Goal: Task Accomplishment & Management: Complete application form

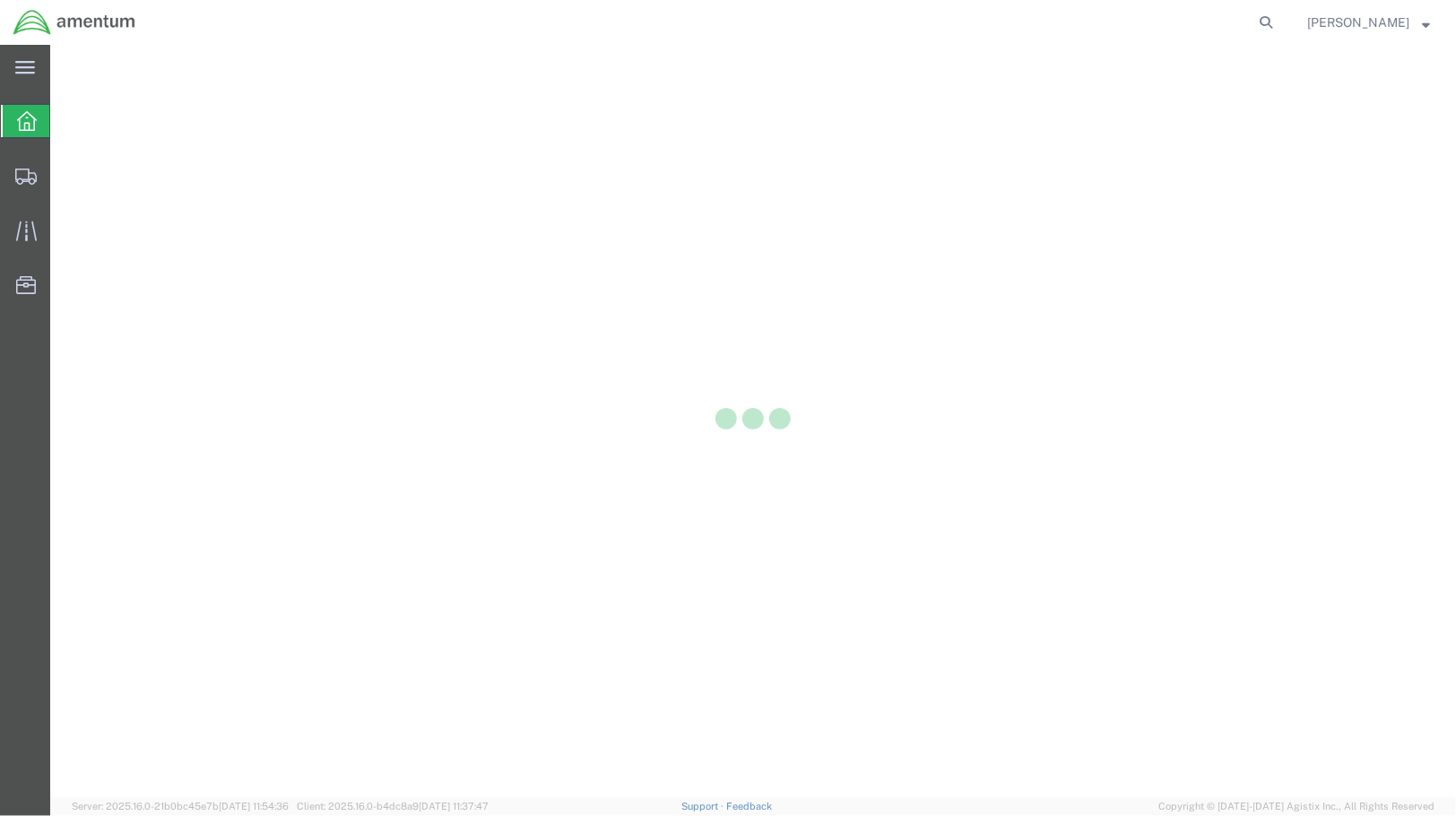
click at [1416, 272] on div at bounding box center [752, 421] width 1405 height 752
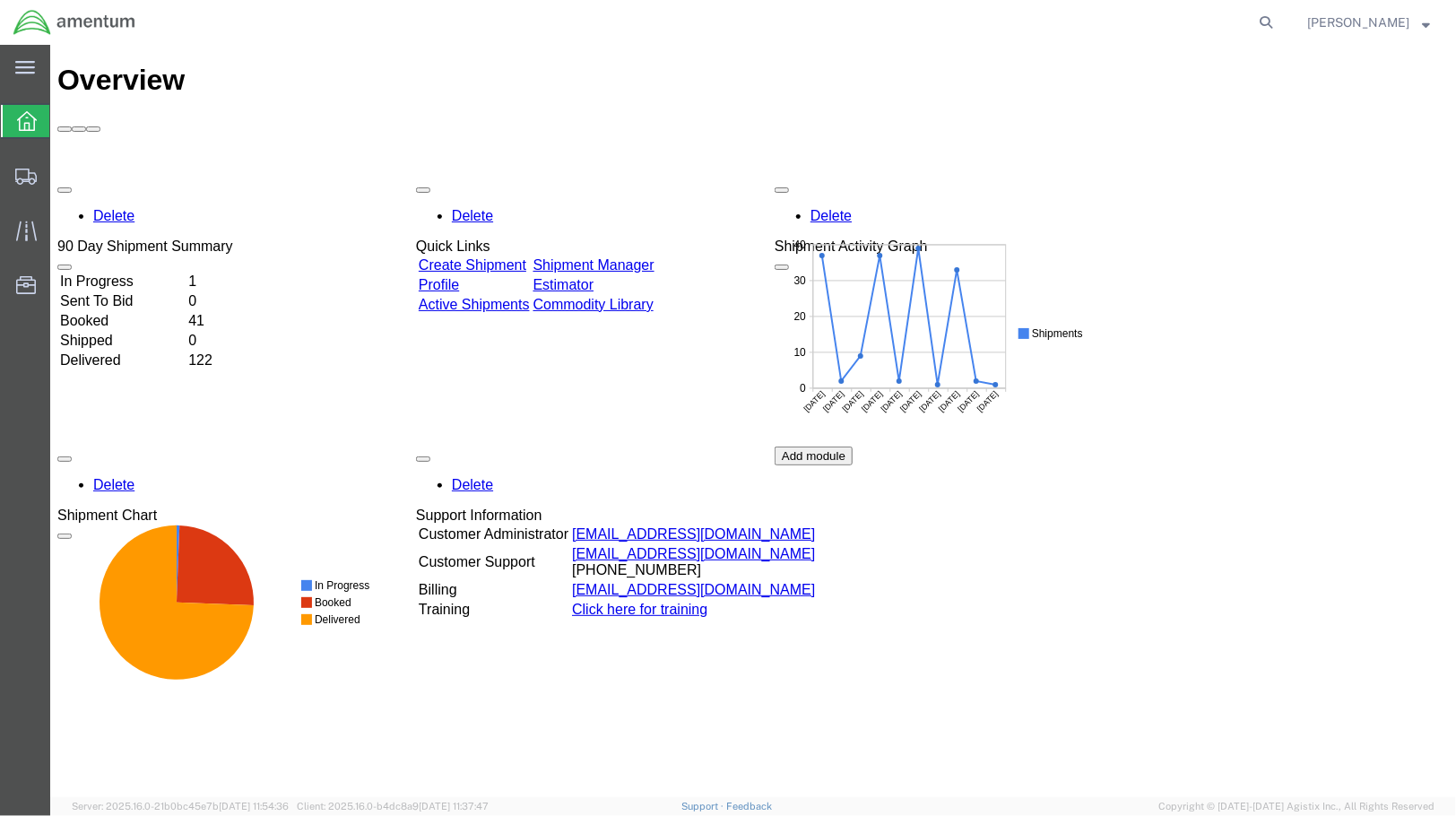
drag, startPoint x: 13, startPoint y: 185, endPoint x: 477, endPoint y: 3, distance: 498.7
click at [13, 185] on div at bounding box center [26, 176] width 50 height 36
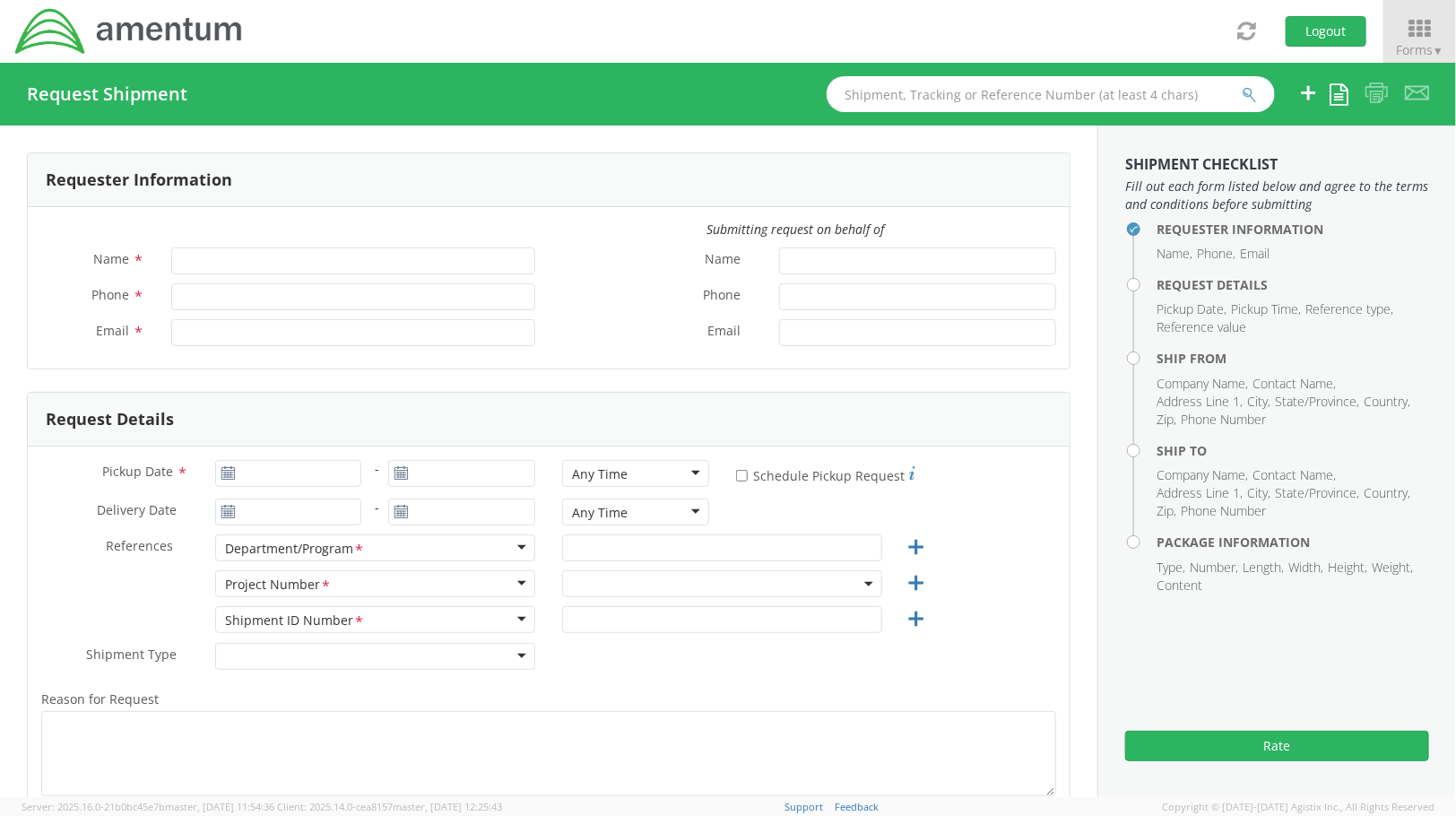
type input "[PERSON_NAME]"
type input "[PHONE_NUMBER]"
type input "[PERSON_NAME][EMAIL_ADDRESS][PERSON_NAME][DOMAIN_NAME]"
select select "OVHD.705223.OPSXX"
click at [1342, 630] on aside "Shipment Checklist Fill out each form listed below and agree to the terms and c…" at bounding box center [1276, 460] width 359 height 671
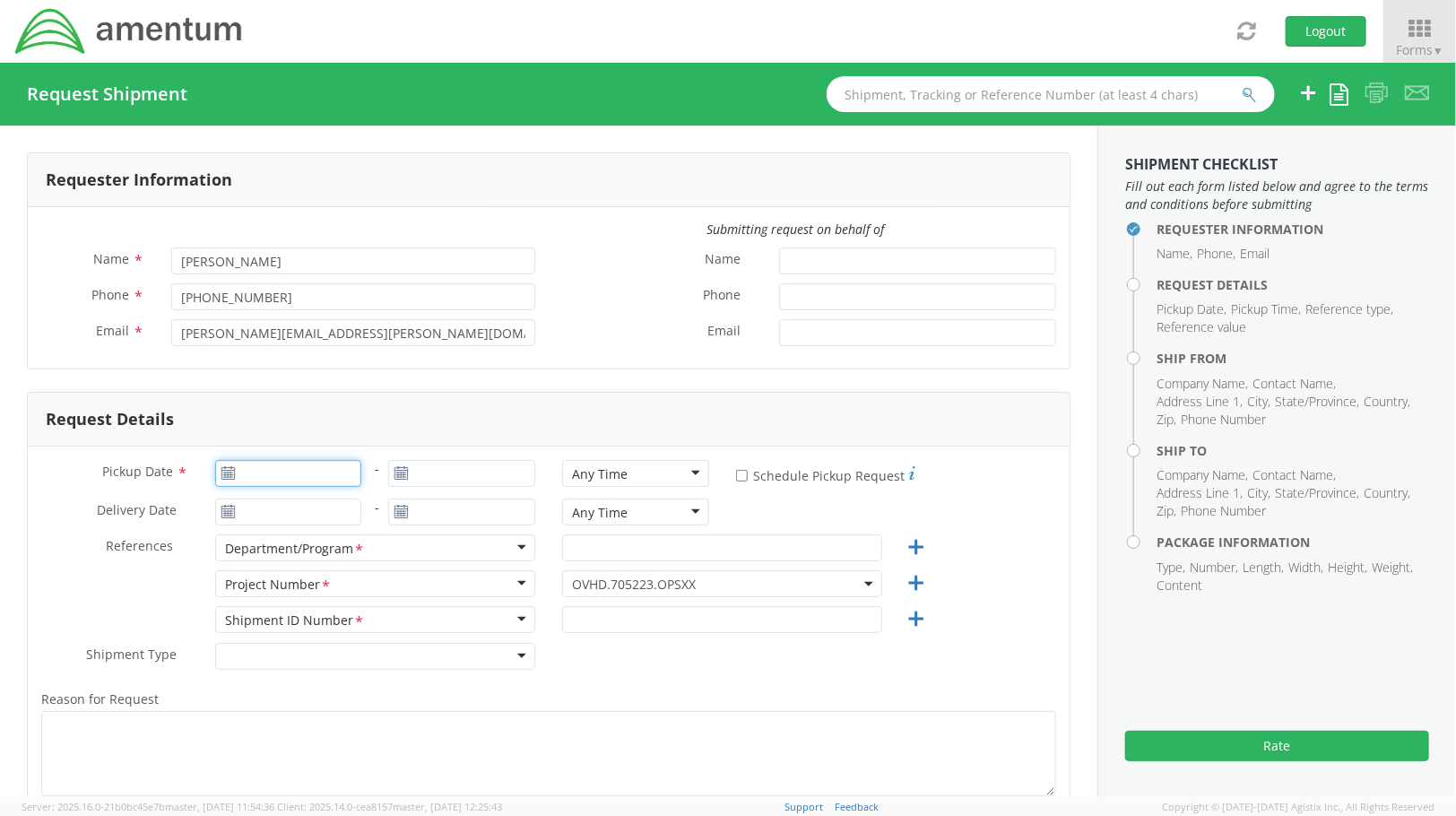
type input "[DATE]"
click at [257, 478] on input "[DATE]" at bounding box center [288, 473] width 147 height 27
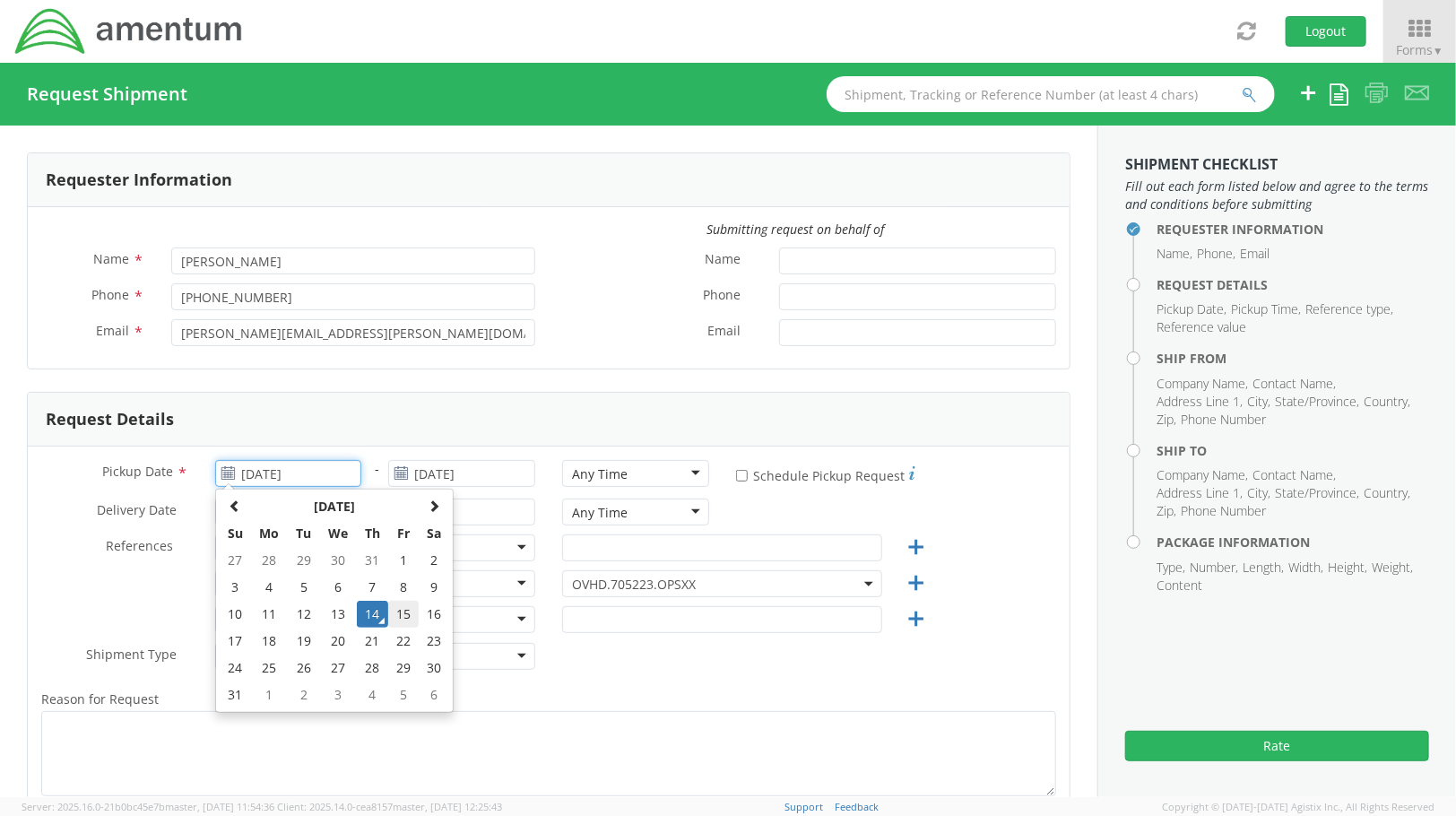
click at [397, 612] on td "15" at bounding box center [403, 614] width 30 height 27
type input "[DATE]"
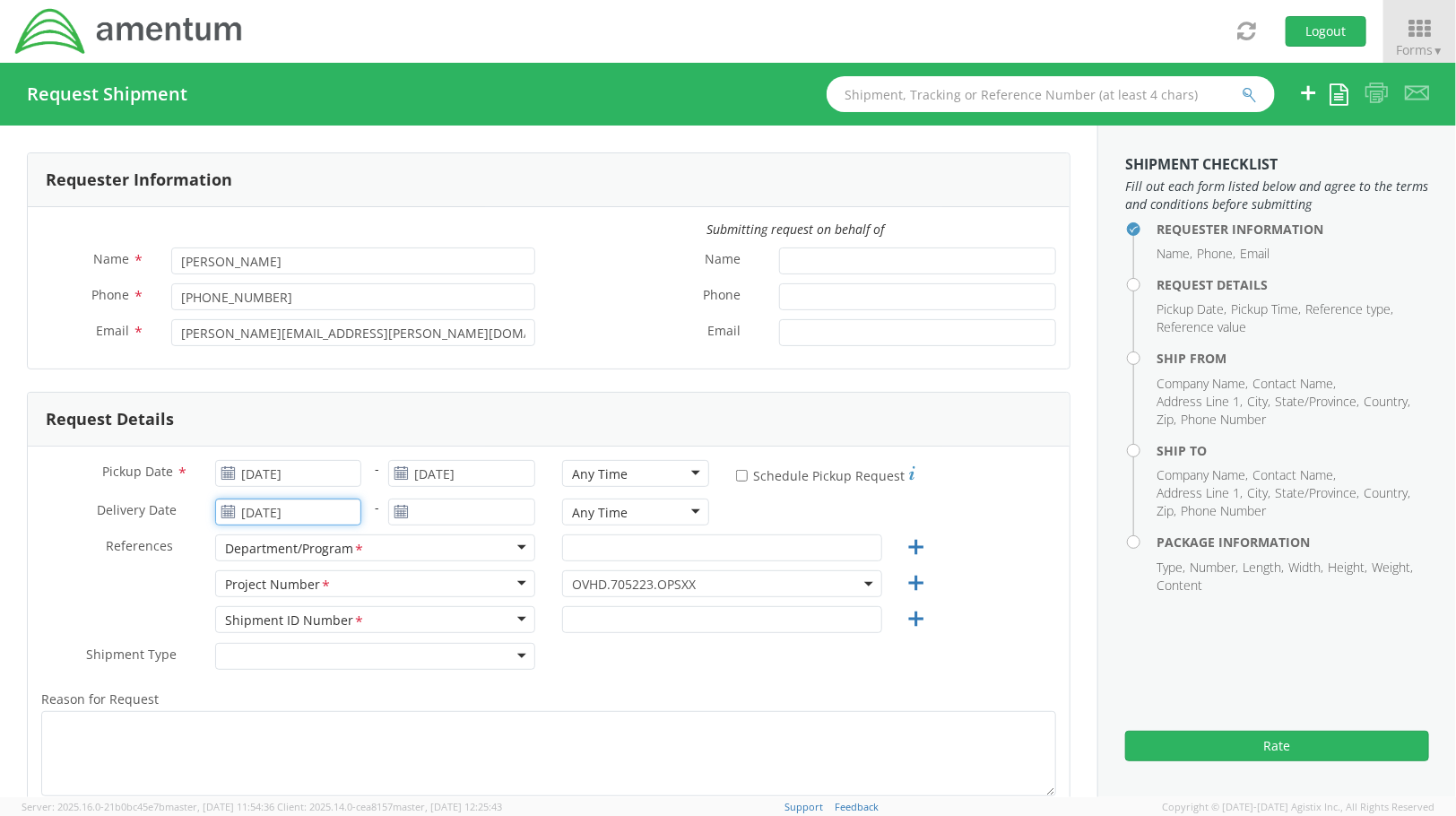
click at [326, 511] on input "[DATE]" at bounding box center [288, 511] width 147 height 27
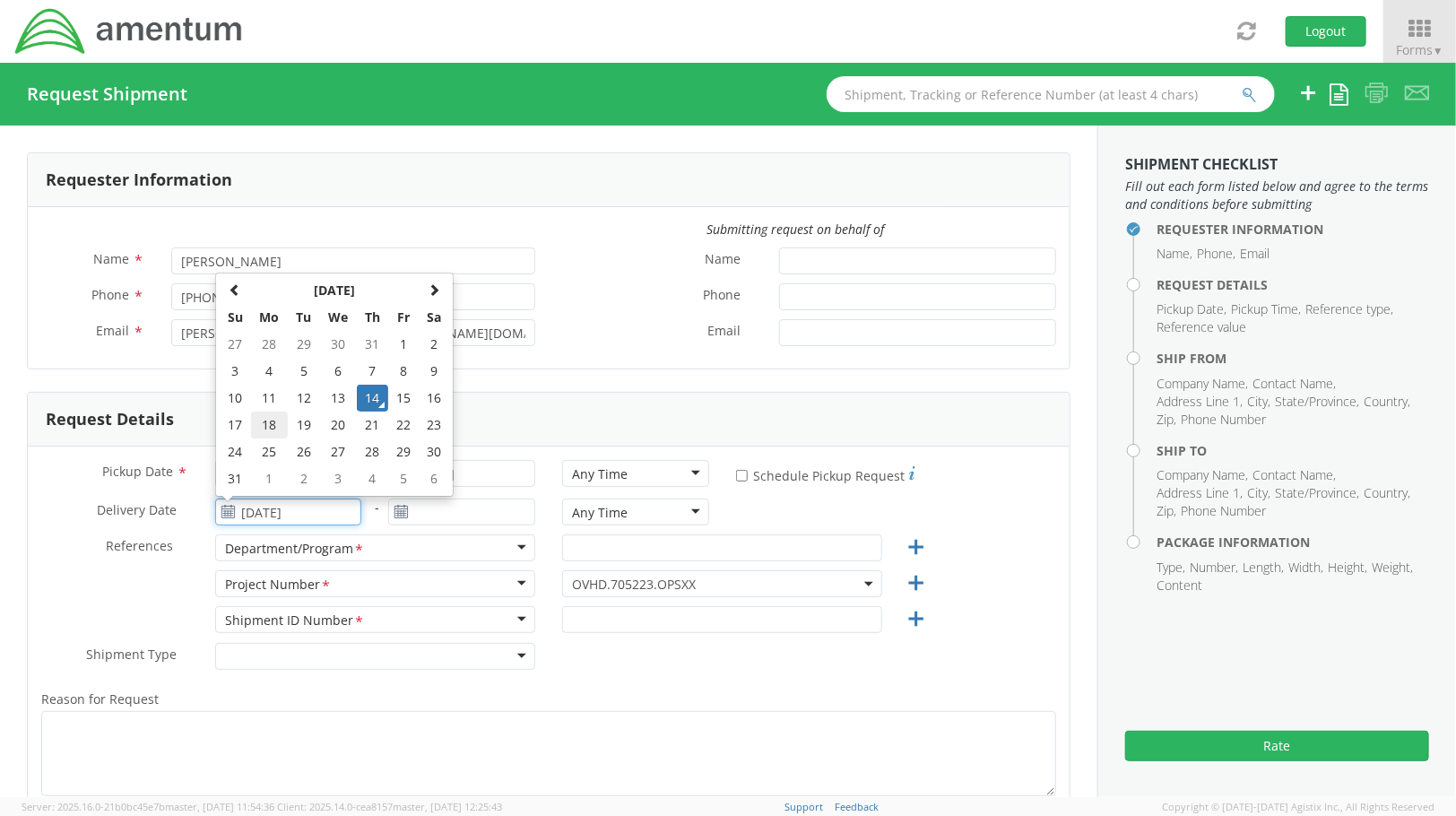
click at [265, 428] on td "18" at bounding box center [270, 424] width 38 height 27
type input "[DATE]"
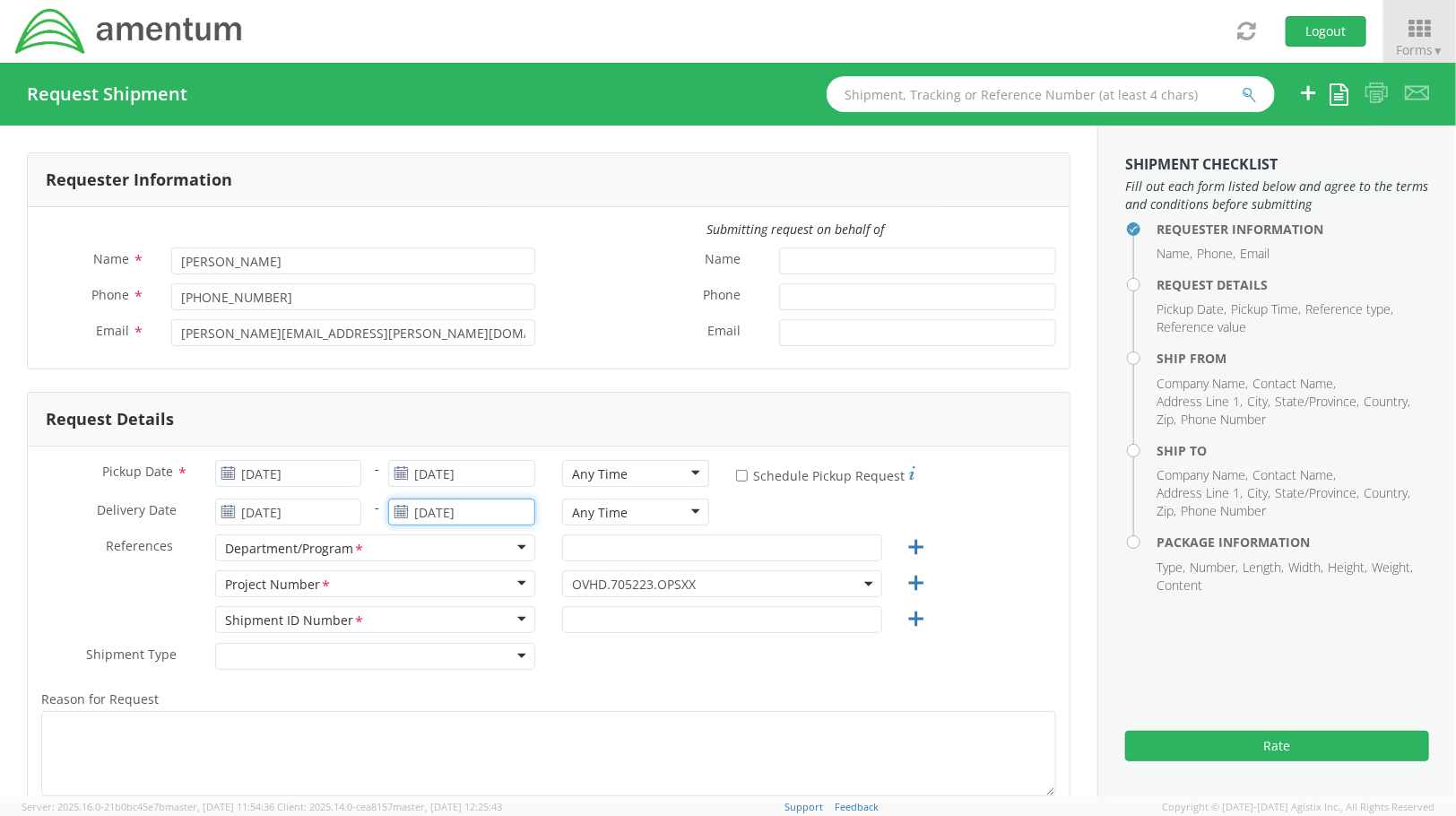
click at [428, 517] on input "[DATE]" at bounding box center [461, 511] width 147 height 27
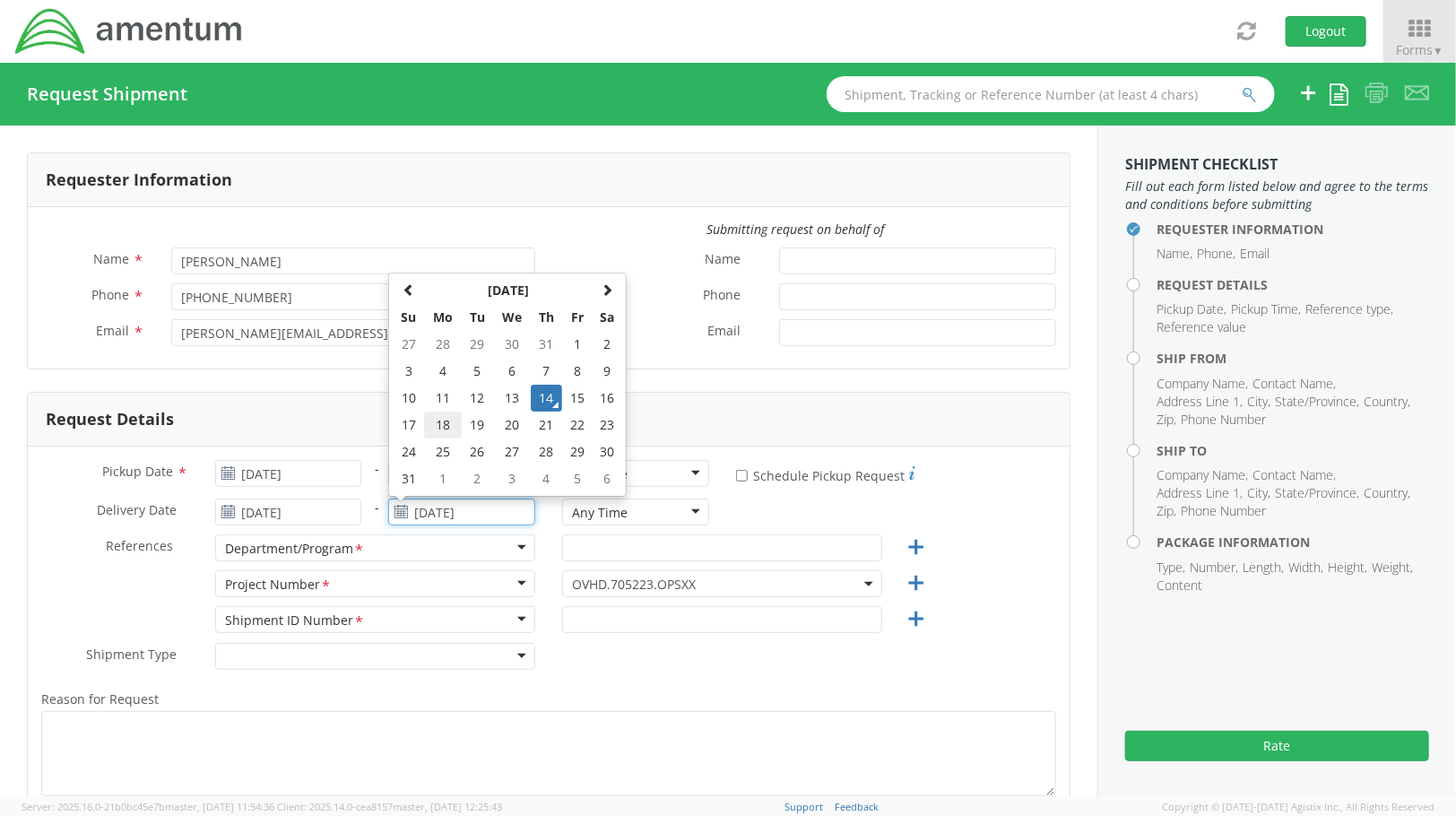
click at [443, 427] on td "18" at bounding box center [443, 424] width 38 height 27
type input "[DATE]"
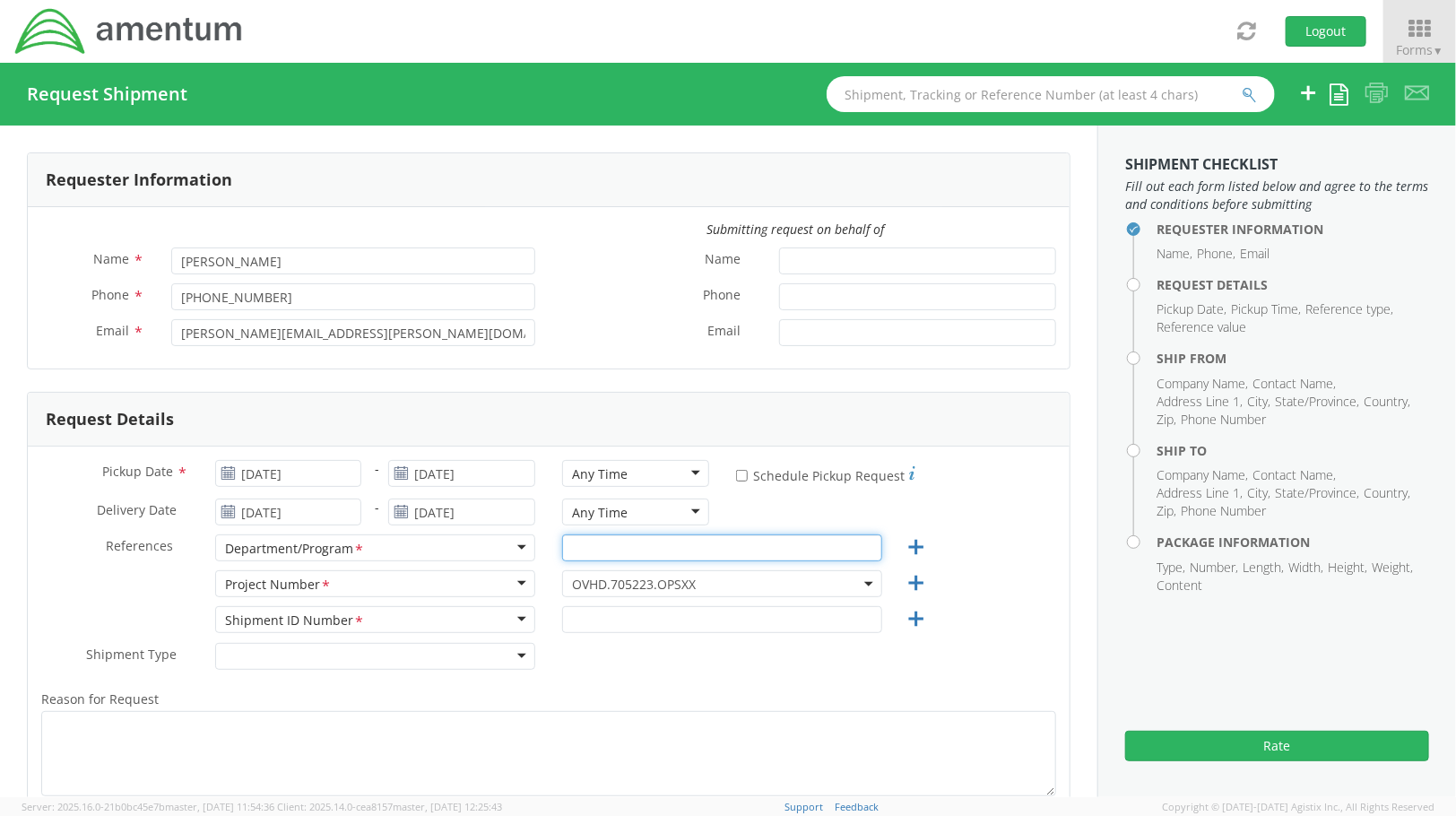
click at [612, 554] on input "text" at bounding box center [722, 547] width 320 height 27
type input "Labor Relations"
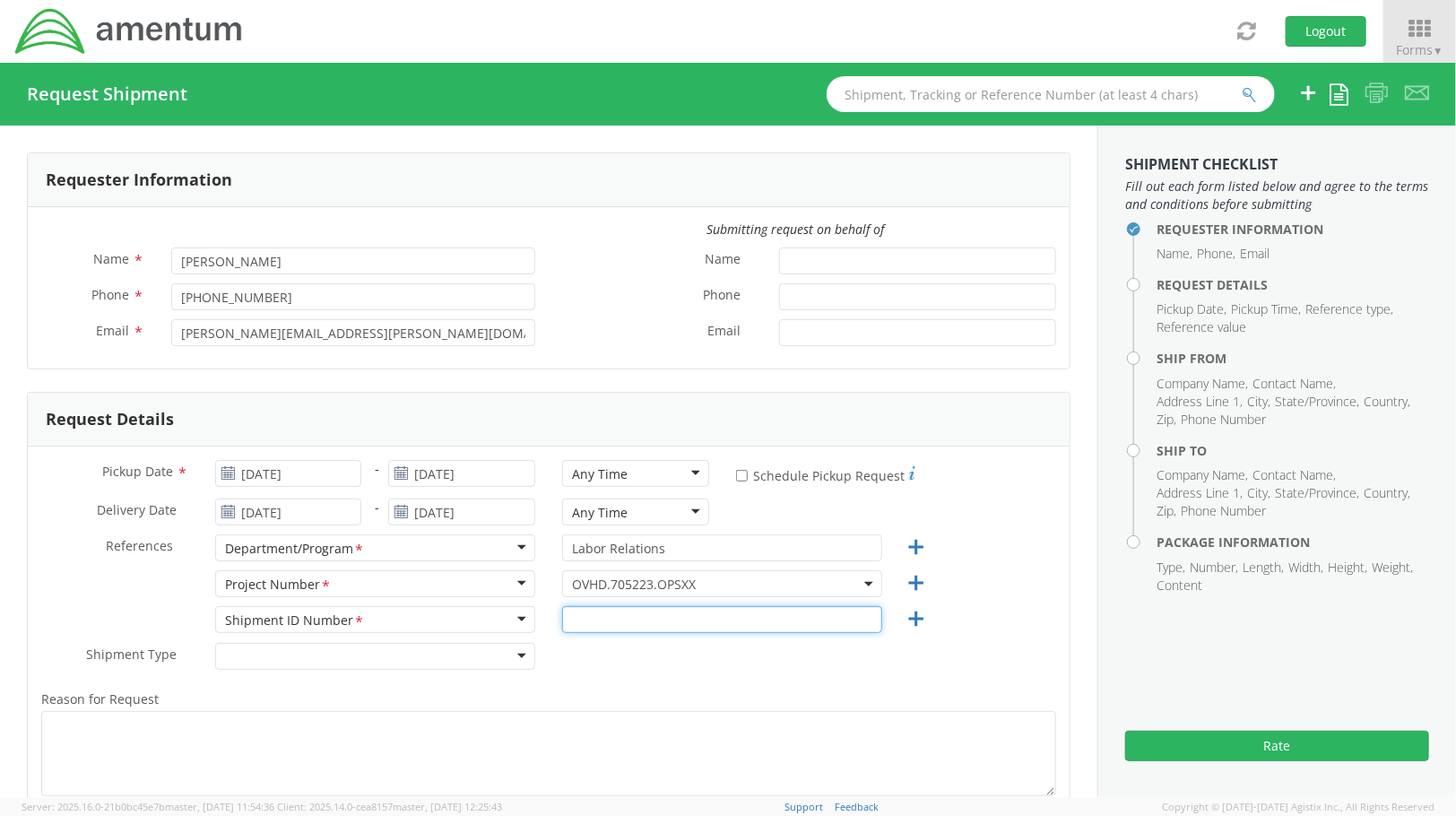
click at [646, 619] on input "text" at bounding box center [722, 619] width 320 height 27
type input "Regular"
click at [398, 664] on div at bounding box center [375, 656] width 320 height 27
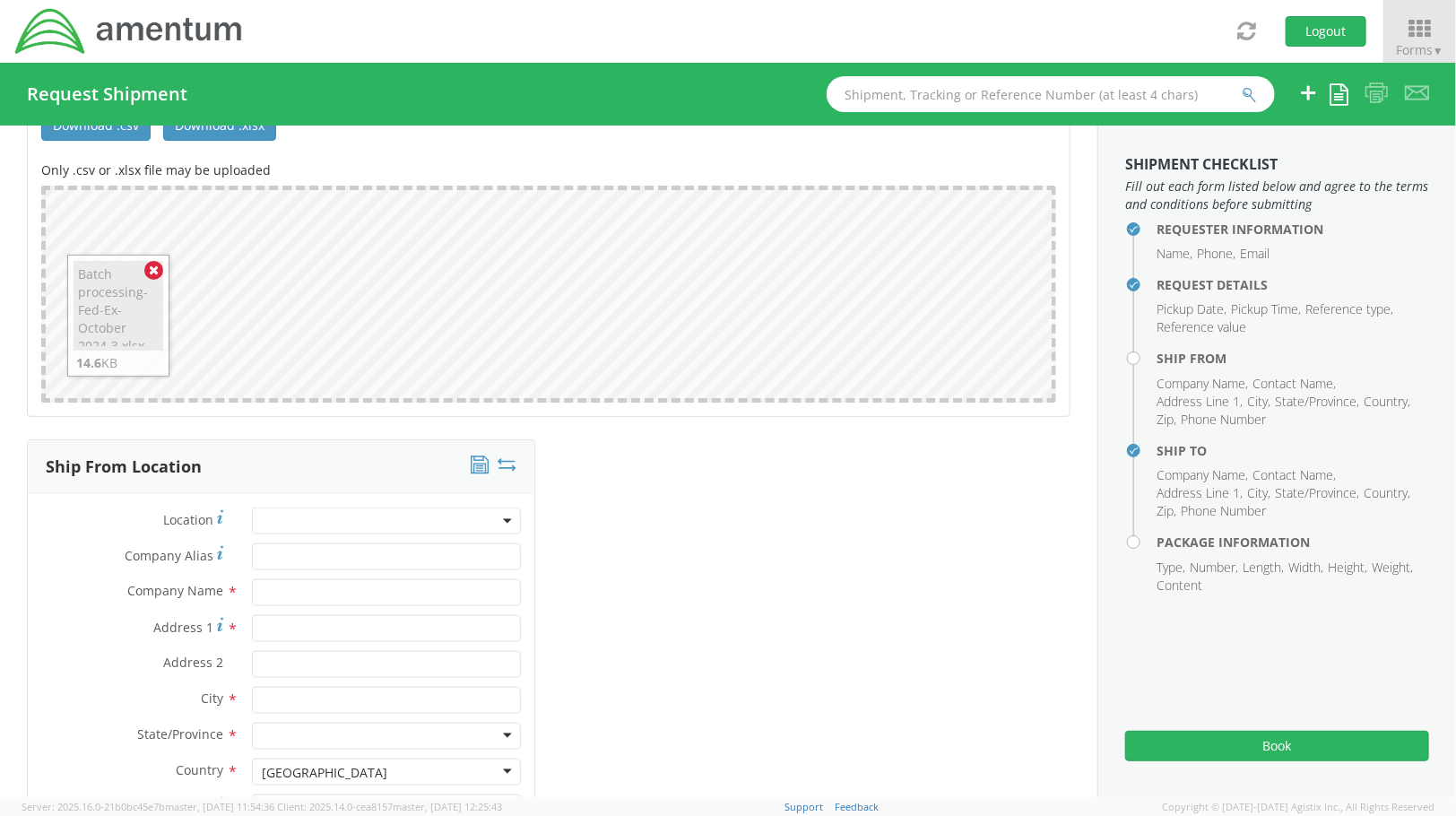
scroll to position [996, 0]
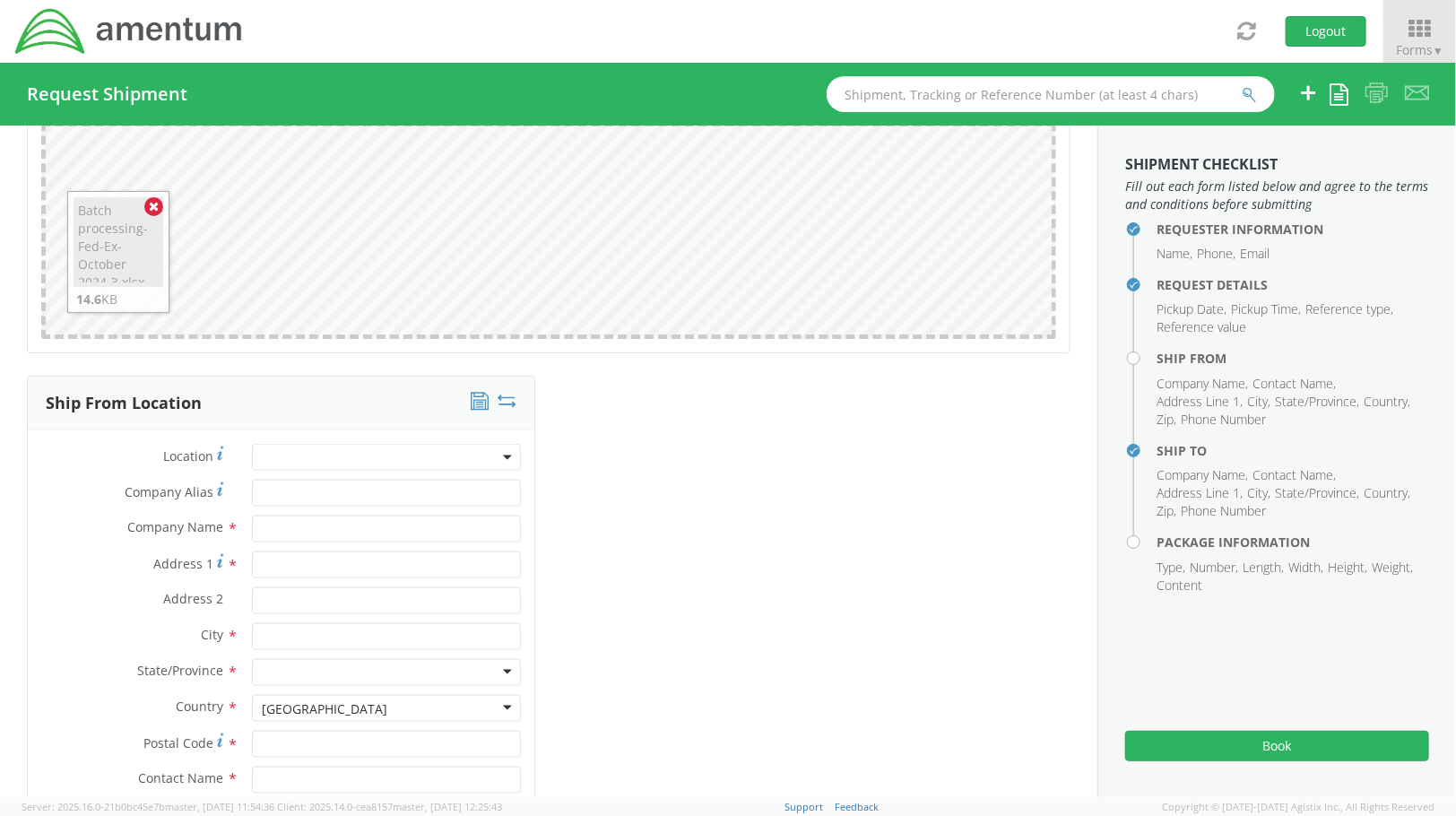
click at [454, 458] on span at bounding box center [386, 457] width 269 height 27
click at [688, 529] on div "Ship From Location Location * Searching… Company Alias * Company Name * Address…" at bounding box center [548, 678] width 1070 height 605
click at [384, 533] on input "text" at bounding box center [386, 528] width 269 height 27
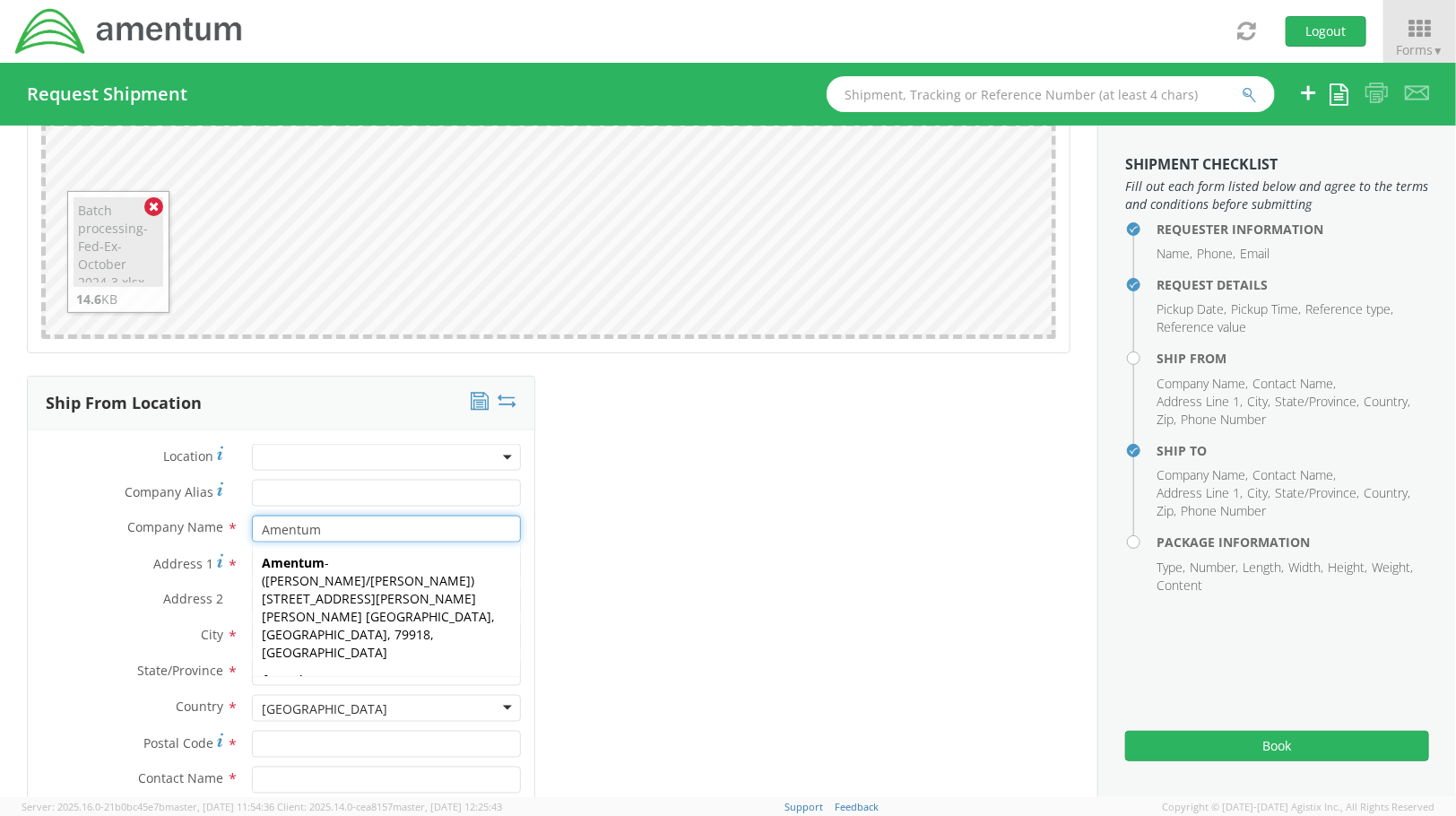
type input "Amentum"
click at [621, 606] on div "Ship From Location Location * Company Alias * Company Name * Amentum [GEOGRAPHI…" at bounding box center [548, 678] width 1070 height 605
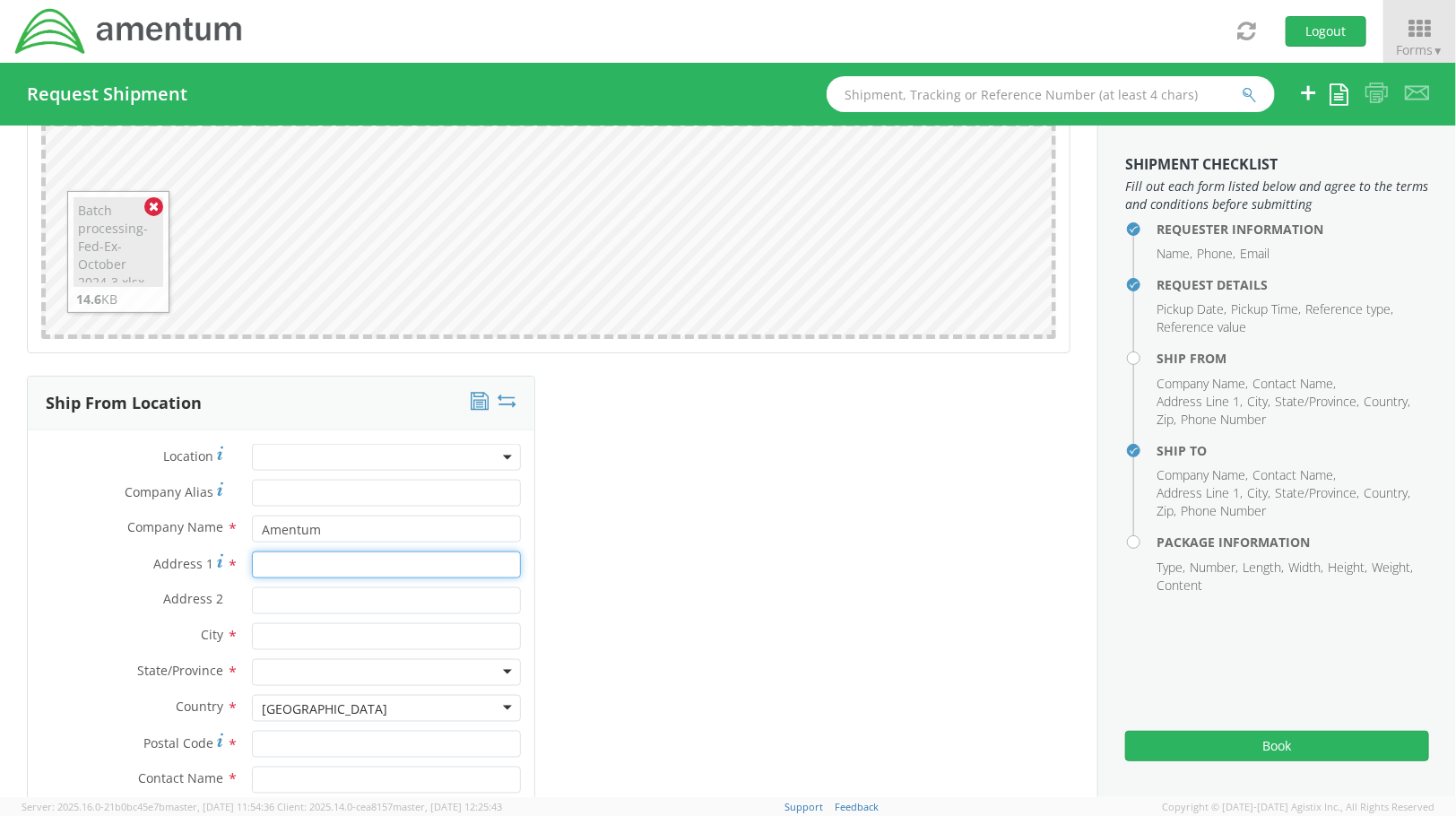
click at [316, 566] on input "Address 1 *" at bounding box center [386, 564] width 269 height 27
type input "[STREET_ADDRESS]"
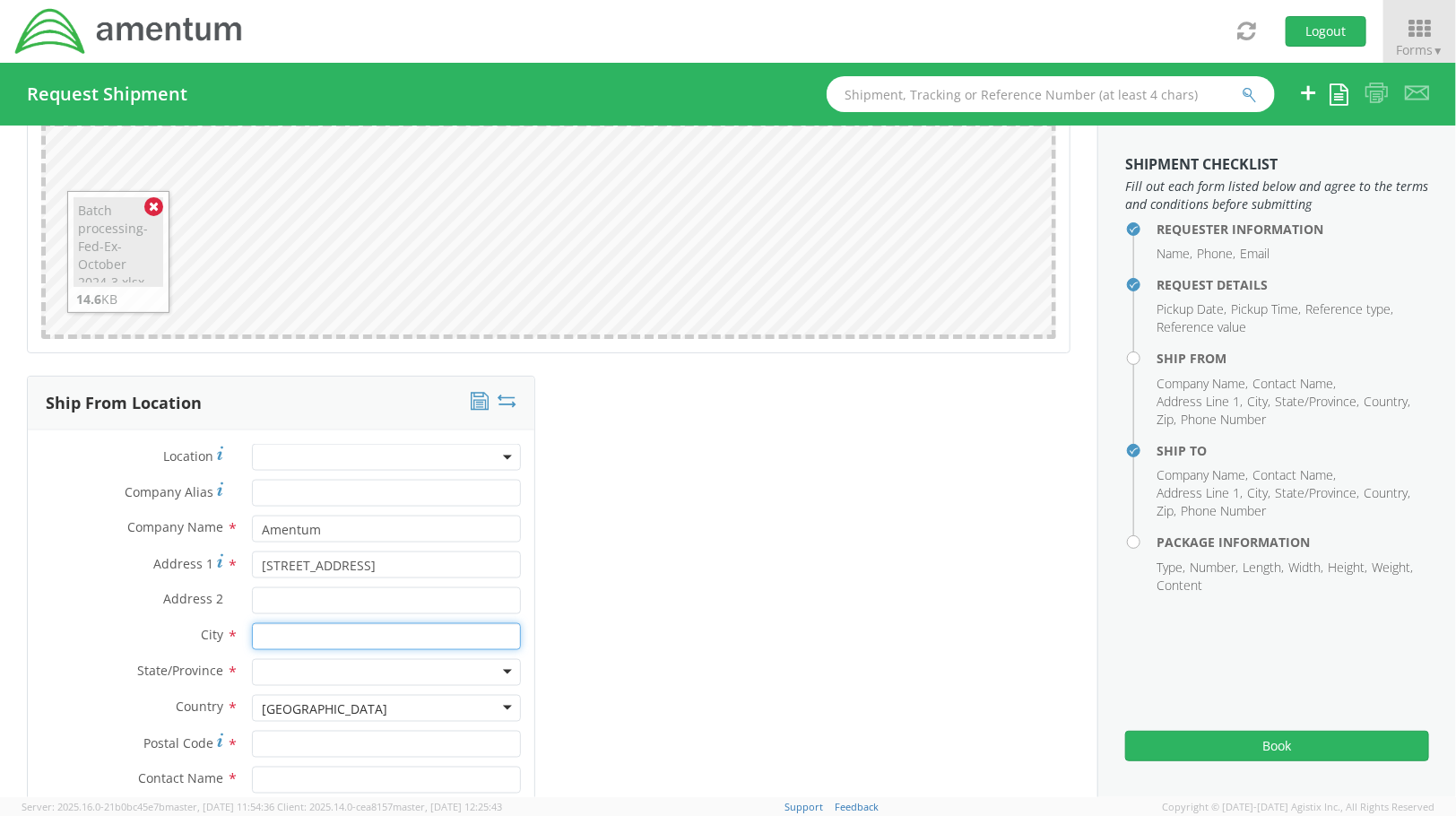
type input "[GEOGRAPHIC_DATA]"
click at [667, 598] on div "Ship From Location Location * Company Alias * Company Name * Amentum [GEOGRAPHI…" at bounding box center [548, 678] width 1070 height 605
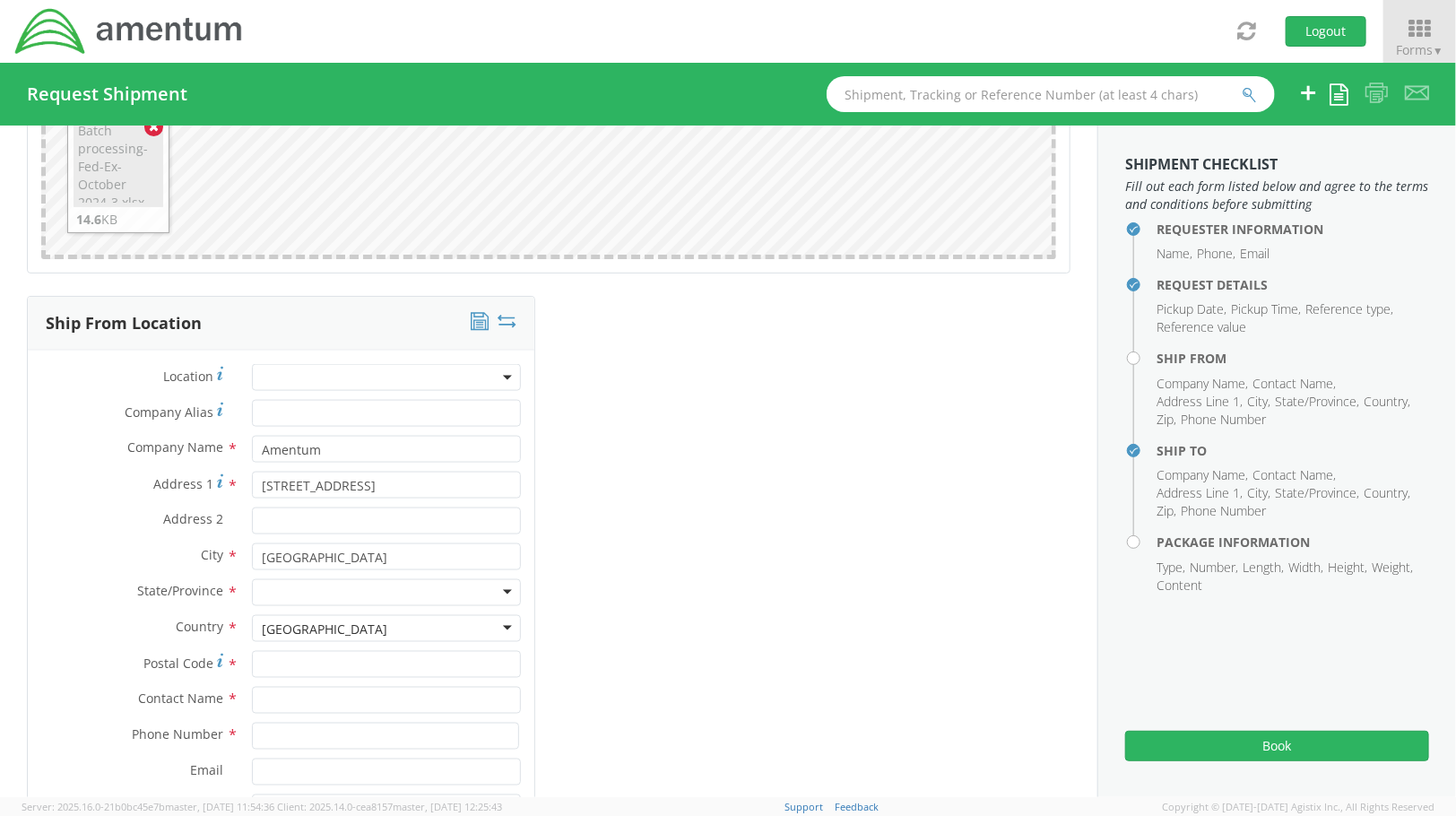
scroll to position [1095, 0]
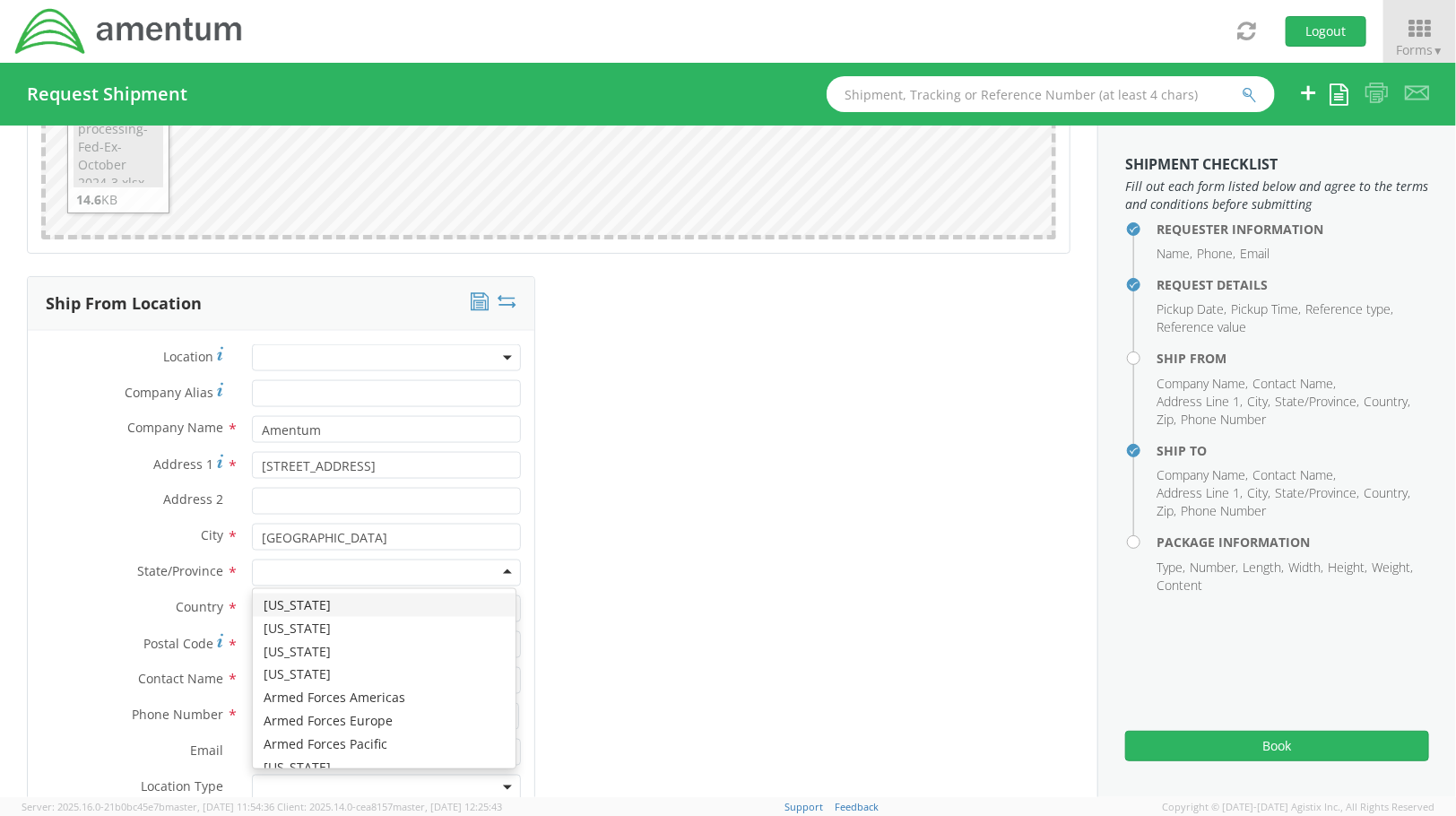
click at [321, 566] on div at bounding box center [386, 572] width 269 height 27
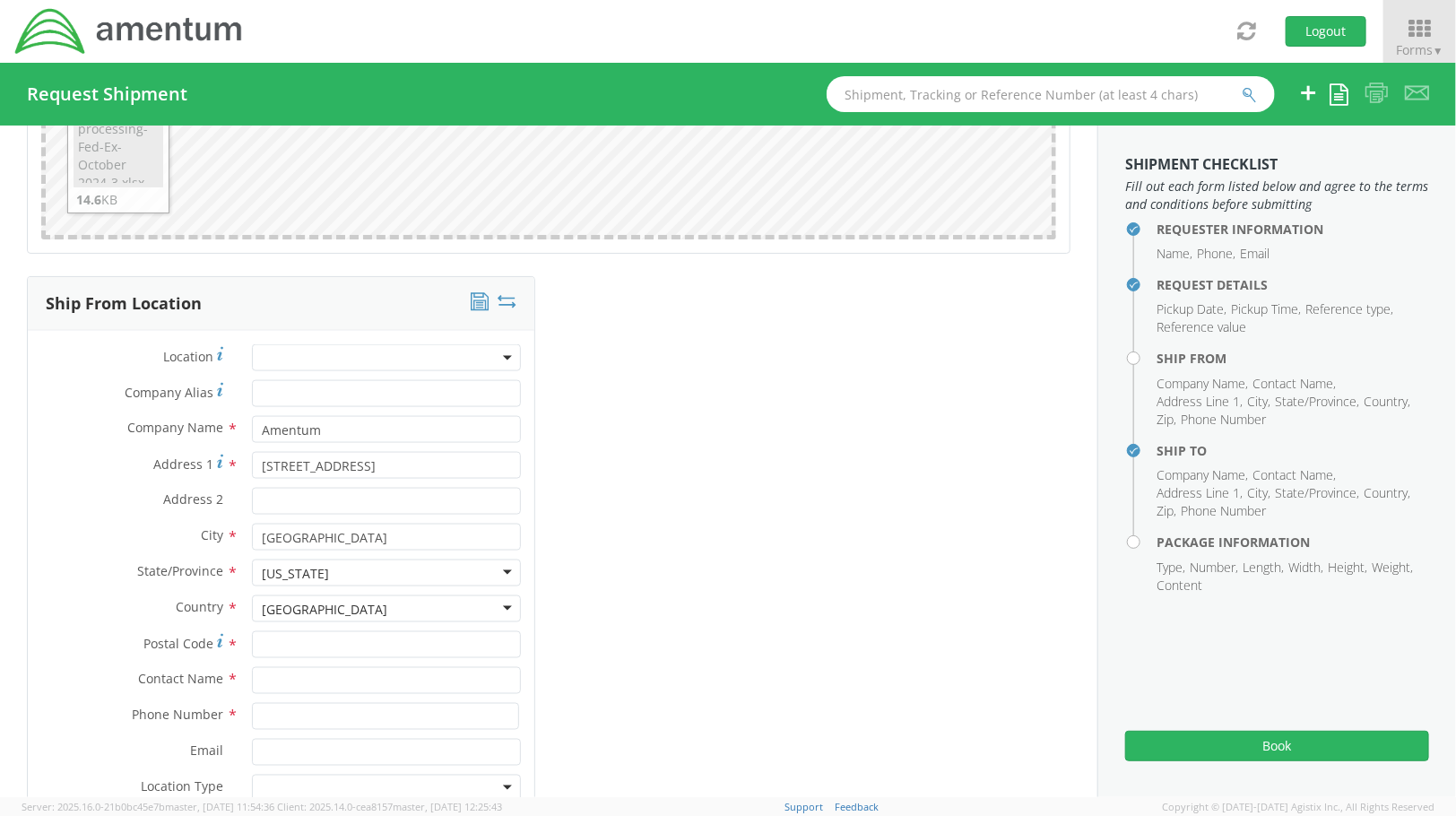
click at [694, 610] on div "Ship From Location Location * Company Alias * Company Name * Amentum [GEOGRAPHI…" at bounding box center [548, 578] width 1070 height 605
click at [387, 649] on input "Postal Code *" at bounding box center [386, 644] width 269 height 27
type input "29609"
drag, startPoint x: 657, startPoint y: 704, endPoint x: 596, endPoint y: 693, distance: 61.9
click at [657, 702] on div "Ship From Location Location * Company Alias * Company Name * Amentum [GEOGRAPHI…" at bounding box center [548, 578] width 1070 height 605
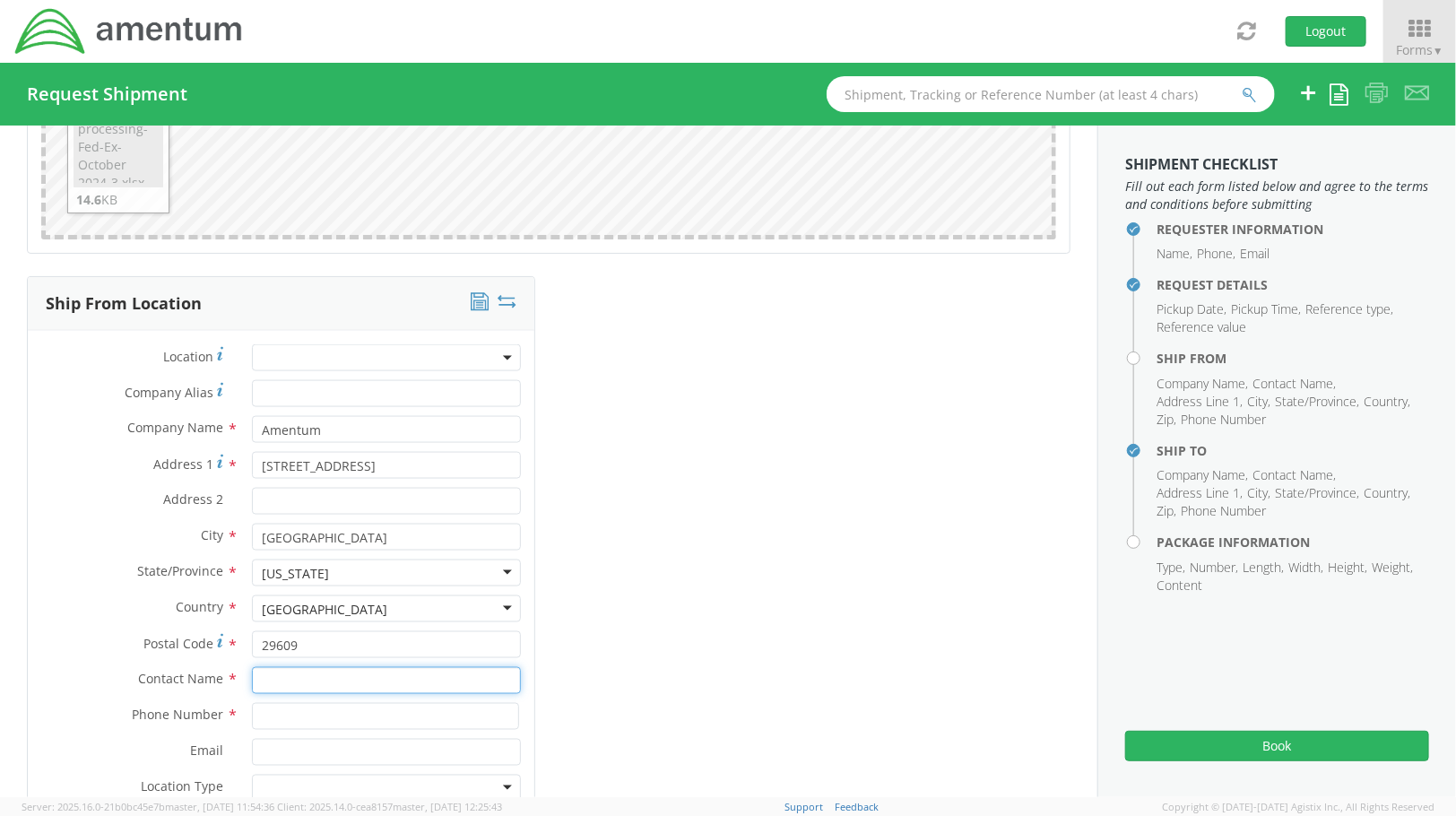
click at [390, 676] on input "text" at bounding box center [386, 680] width 269 height 27
type input "[PERSON_NAME]"
type input "8643158675"
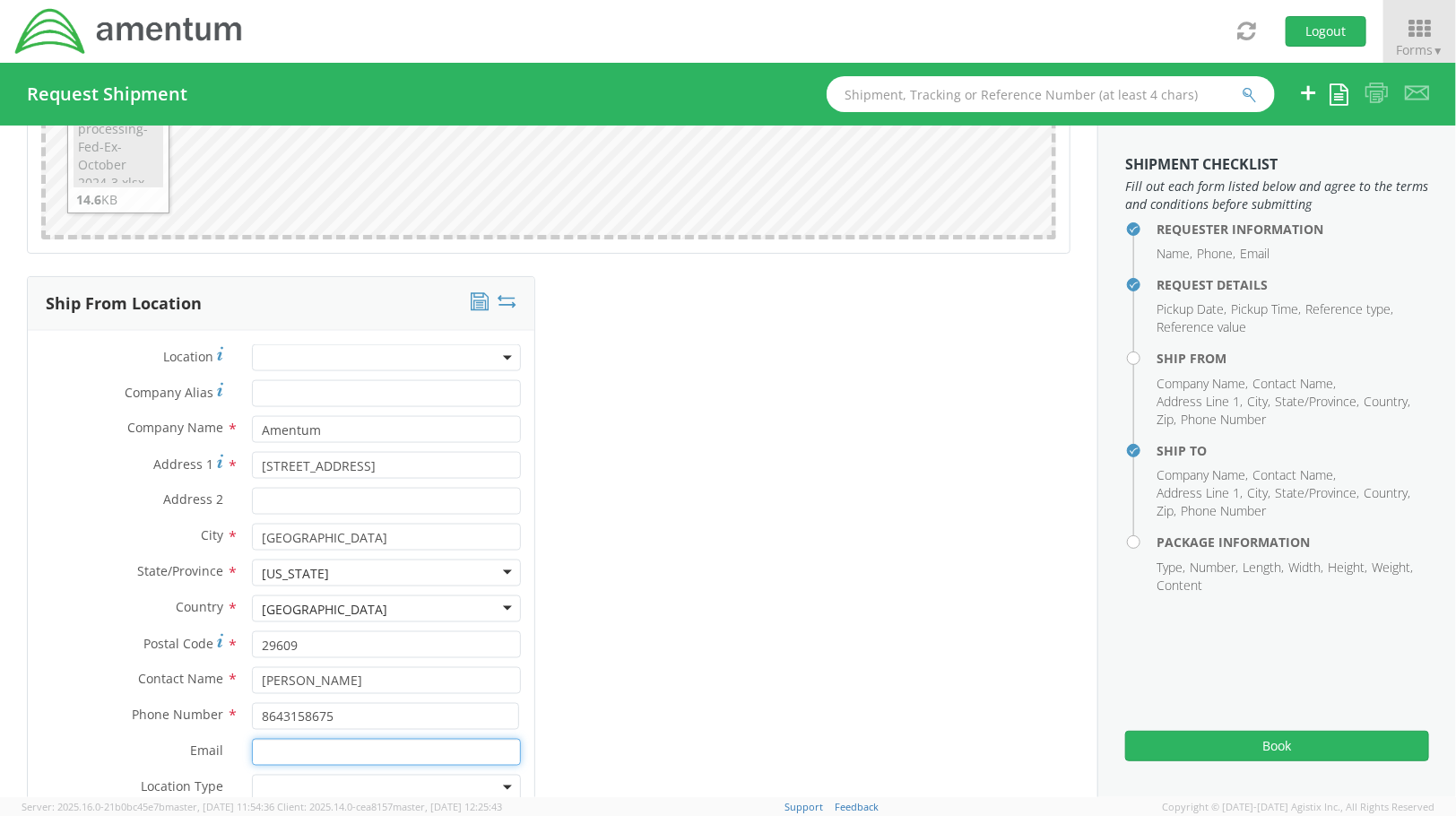
type input "[PERSON_NAME][EMAIL_ADDRESS][PERSON_NAME][DOMAIN_NAME]"
click at [683, 642] on div "Ship From Location Location * Company Alias * Company Name * Amentum [GEOGRAPHI…" at bounding box center [548, 578] width 1070 height 605
drag, startPoint x: 341, startPoint y: 718, endPoint x: 309, endPoint y: 720, distance: 31.4
click at [309, 720] on input "8643158675" at bounding box center [385, 716] width 267 height 27
type input "8643158375"
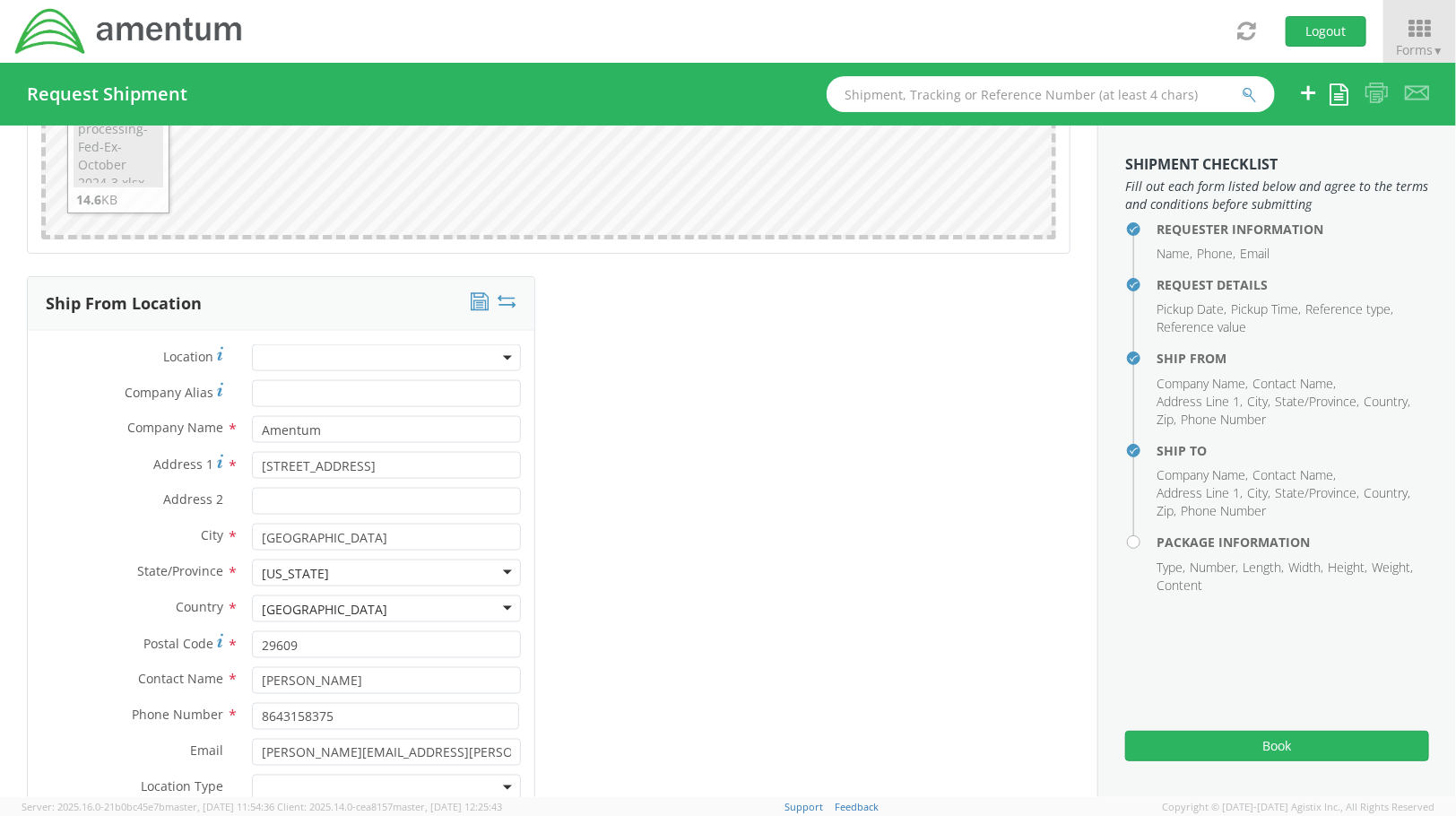
click at [592, 696] on div "Ship From Location Location * Company Alias * Company Name * Amentum [GEOGRAPHI…" at bounding box center [548, 578] width 1070 height 605
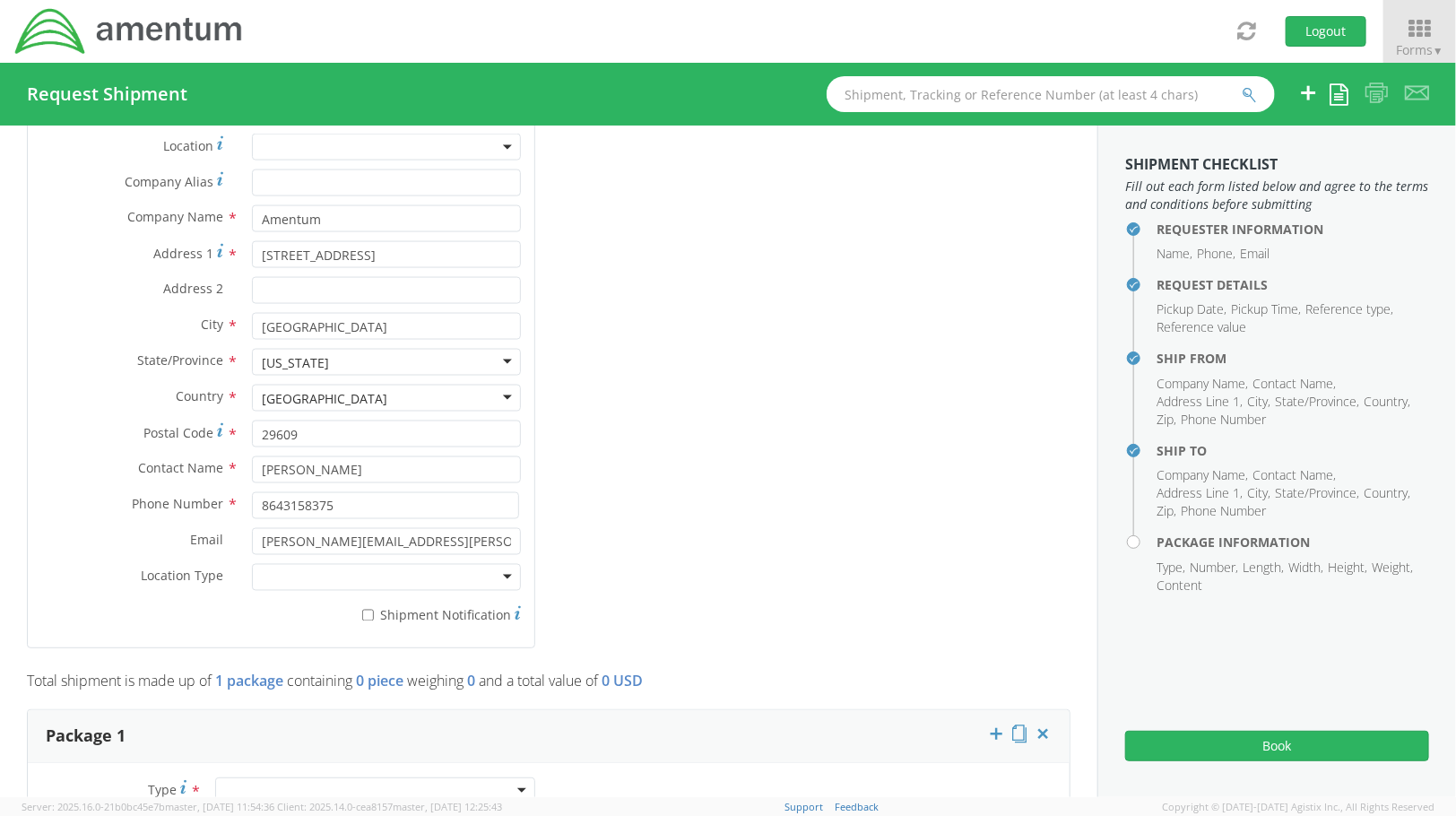
scroll to position [1394, 0]
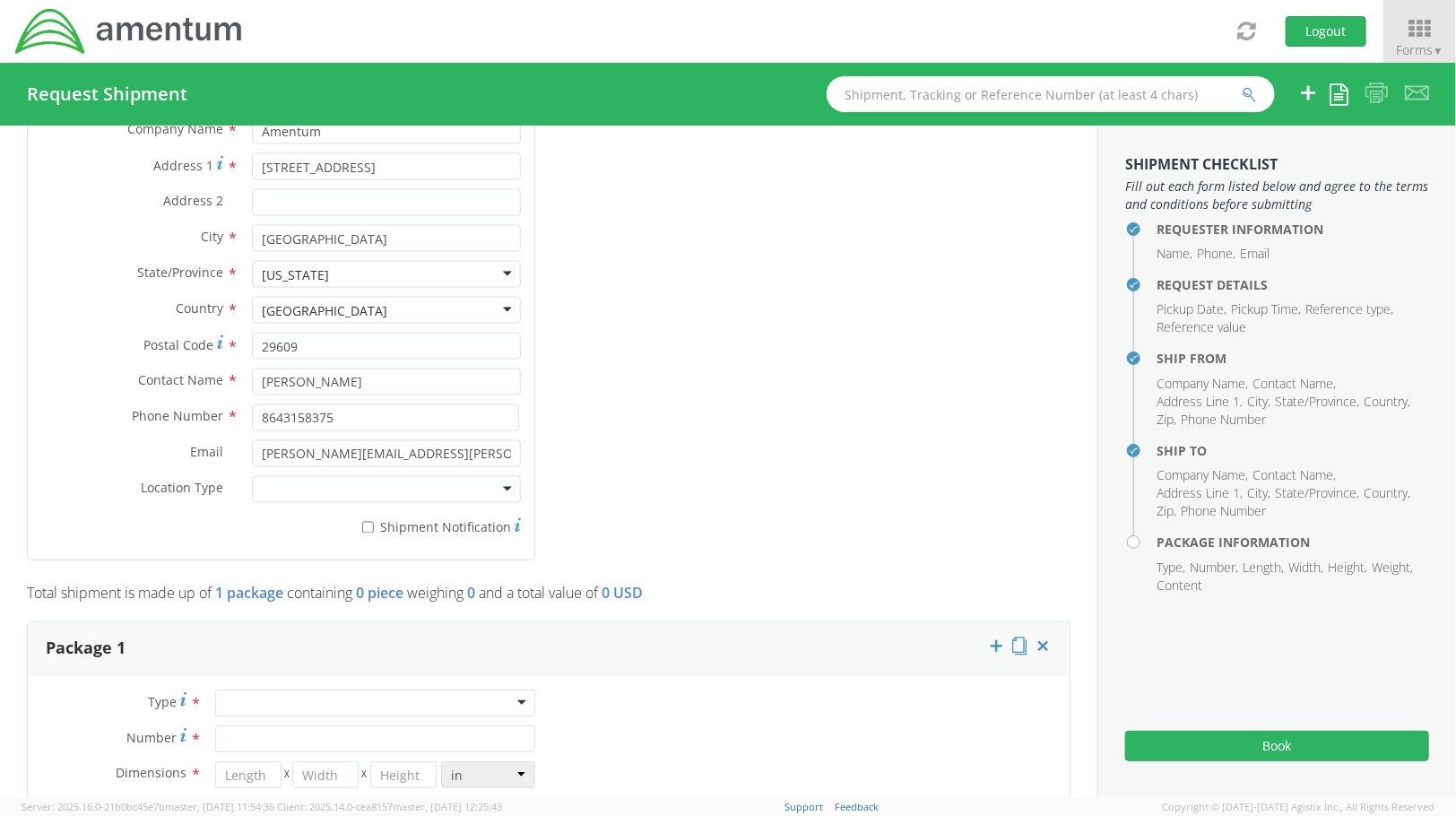
click at [312, 491] on div at bounding box center [386, 489] width 269 height 27
click at [706, 487] on div "Ship From Location Location * Company Alias * Company Name * Amentum [GEOGRAPHI…" at bounding box center [548, 280] width 1070 height 605
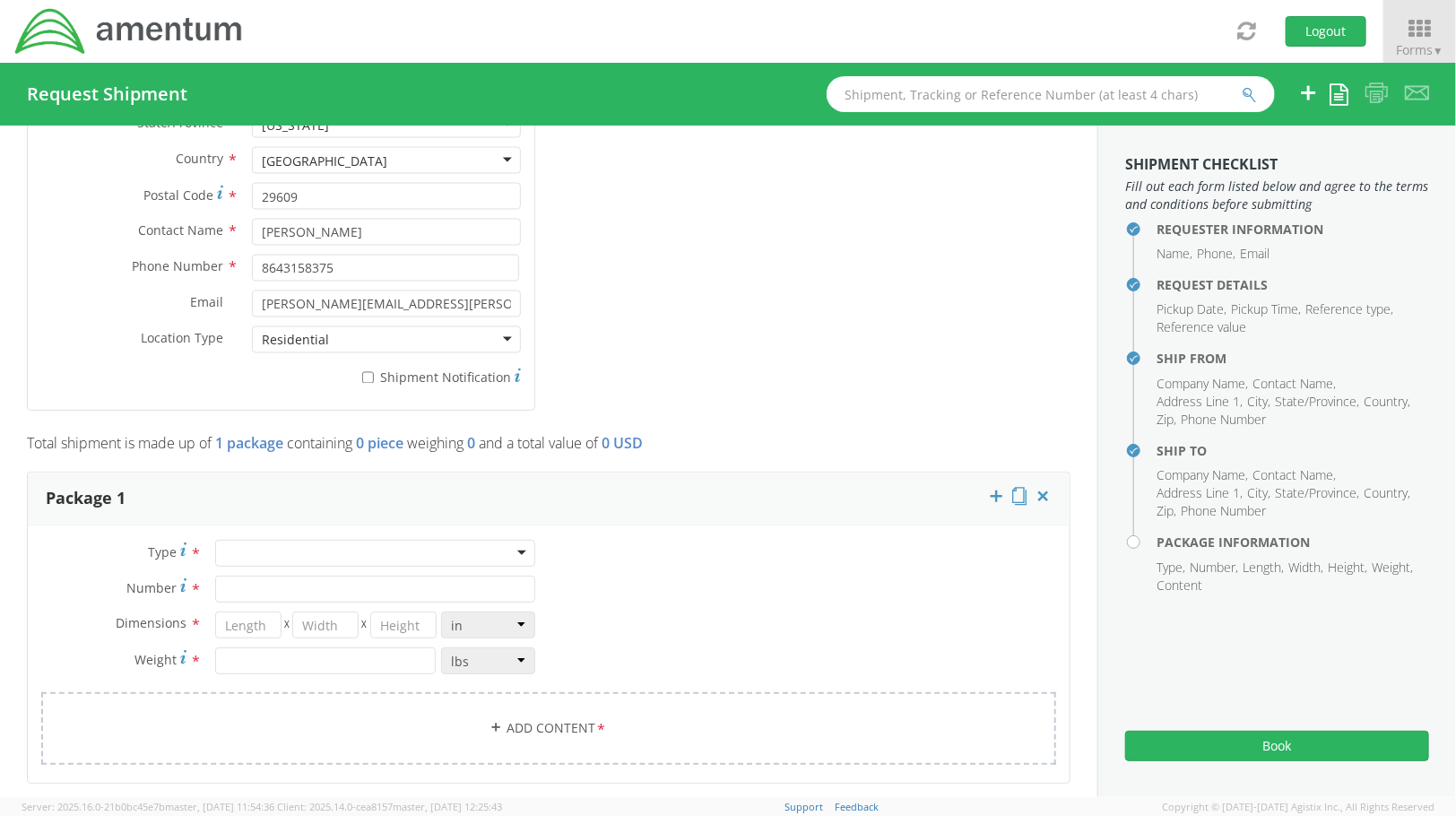
scroll to position [1692, 0]
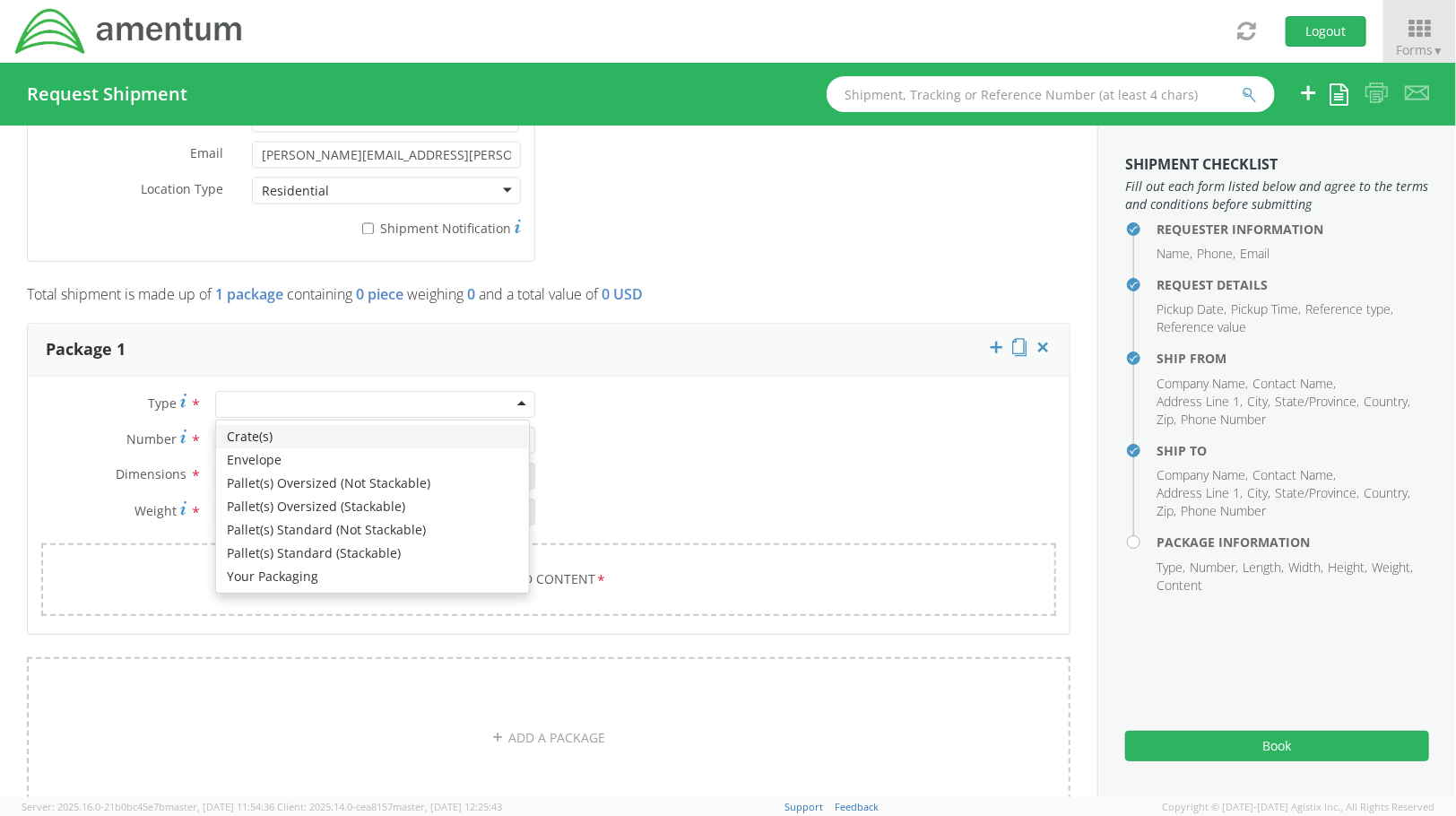
click at [463, 414] on div at bounding box center [375, 404] width 320 height 27
type input "1"
type input "9.5"
type input "12.5"
type input "0.25"
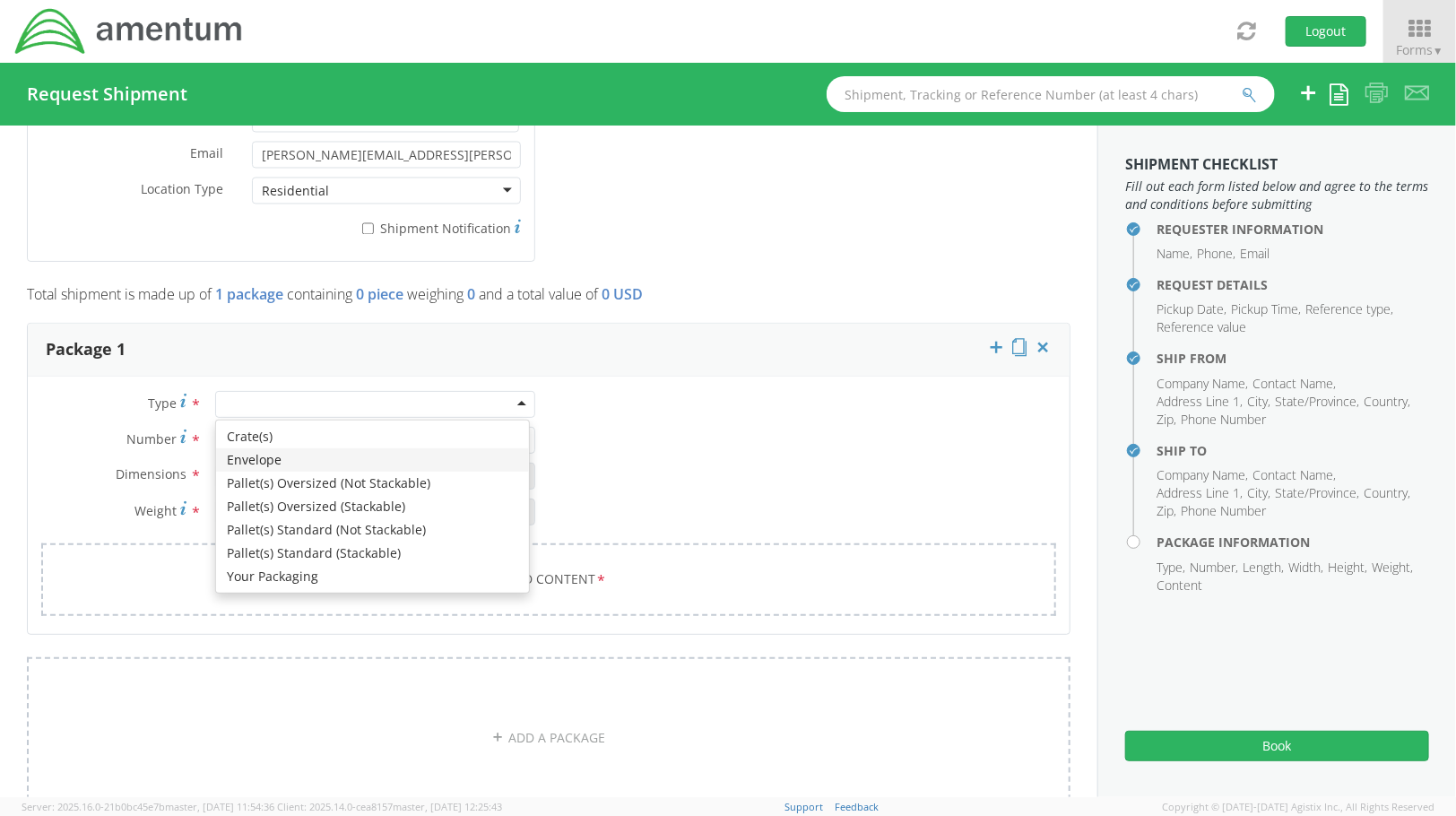
type input "1"
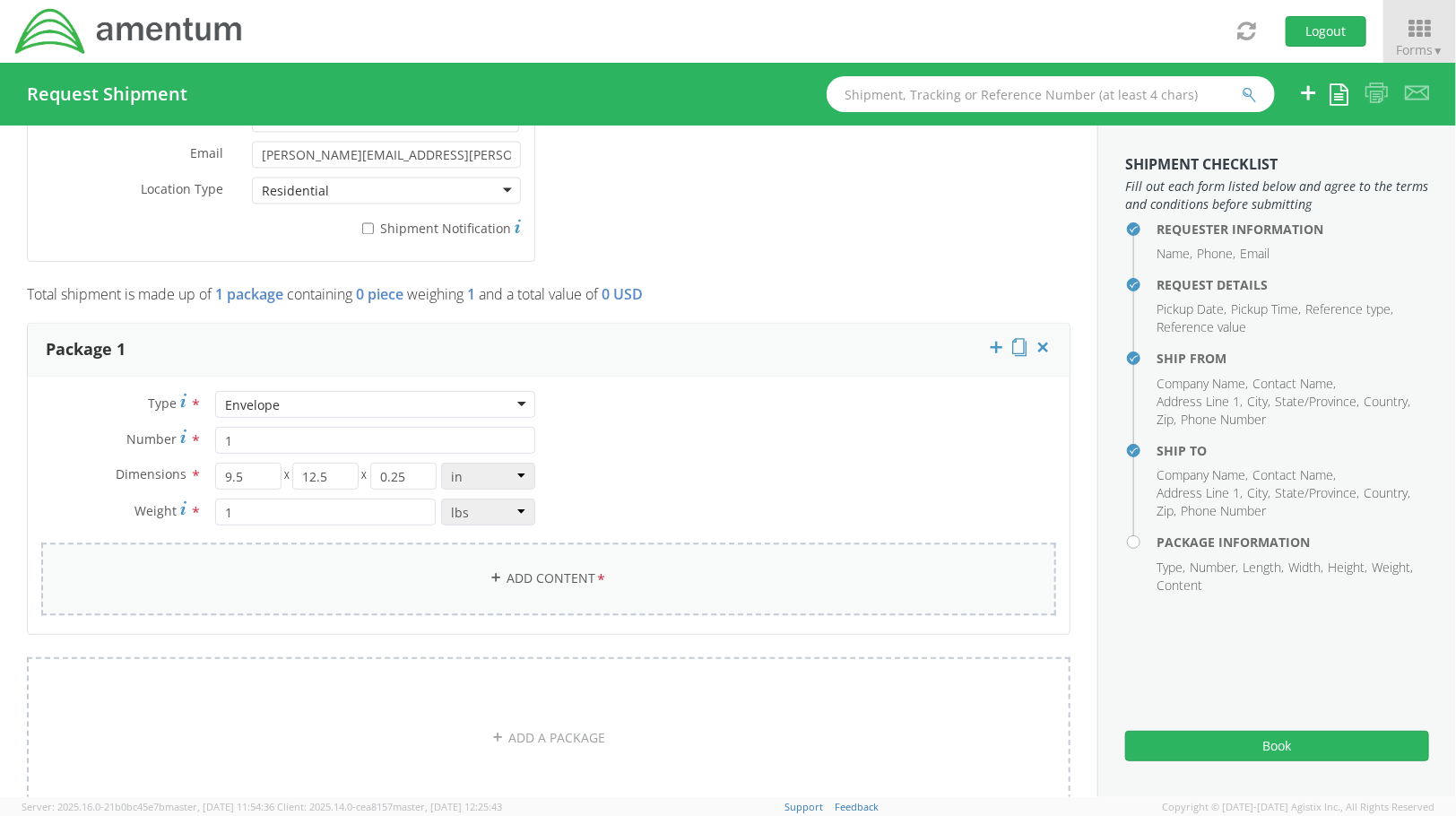
click at [631, 586] on link "Add Content *" at bounding box center [548, 579] width 1015 height 73
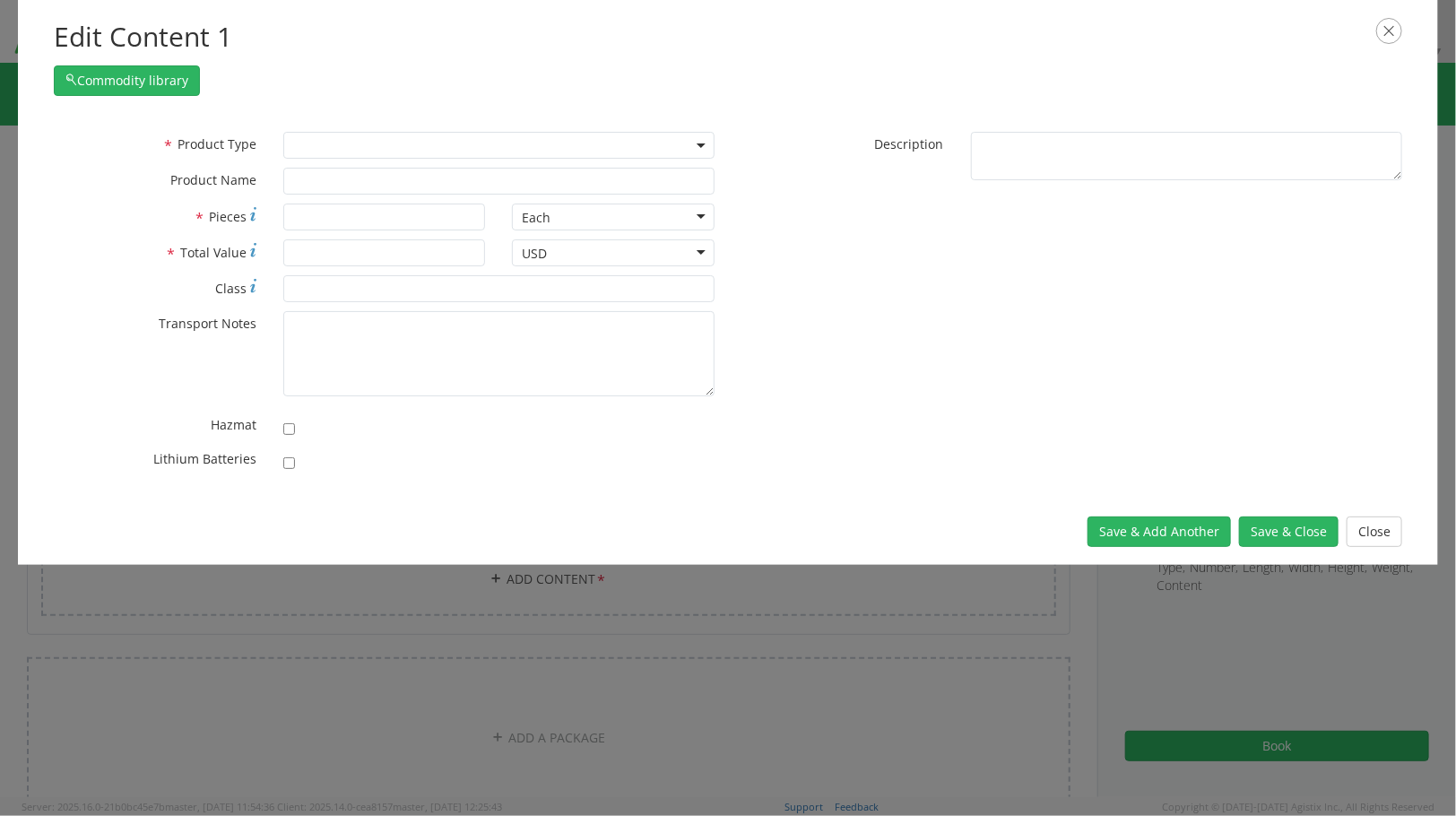
click at [634, 141] on span at bounding box center [498, 145] width 431 height 27
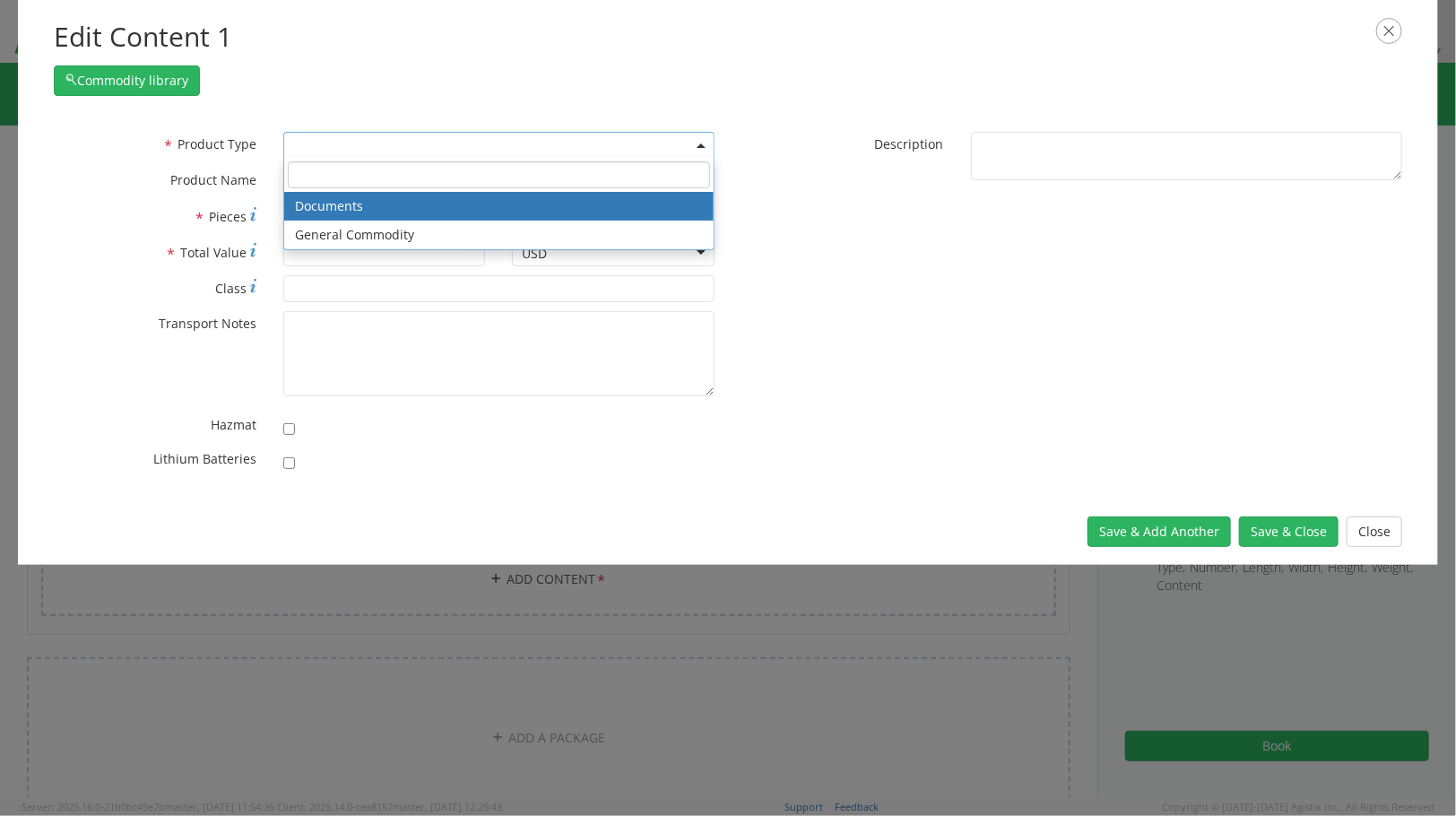
select select "DOCUMENT"
type input "Documents"
type input "1"
type textarea "Documents"
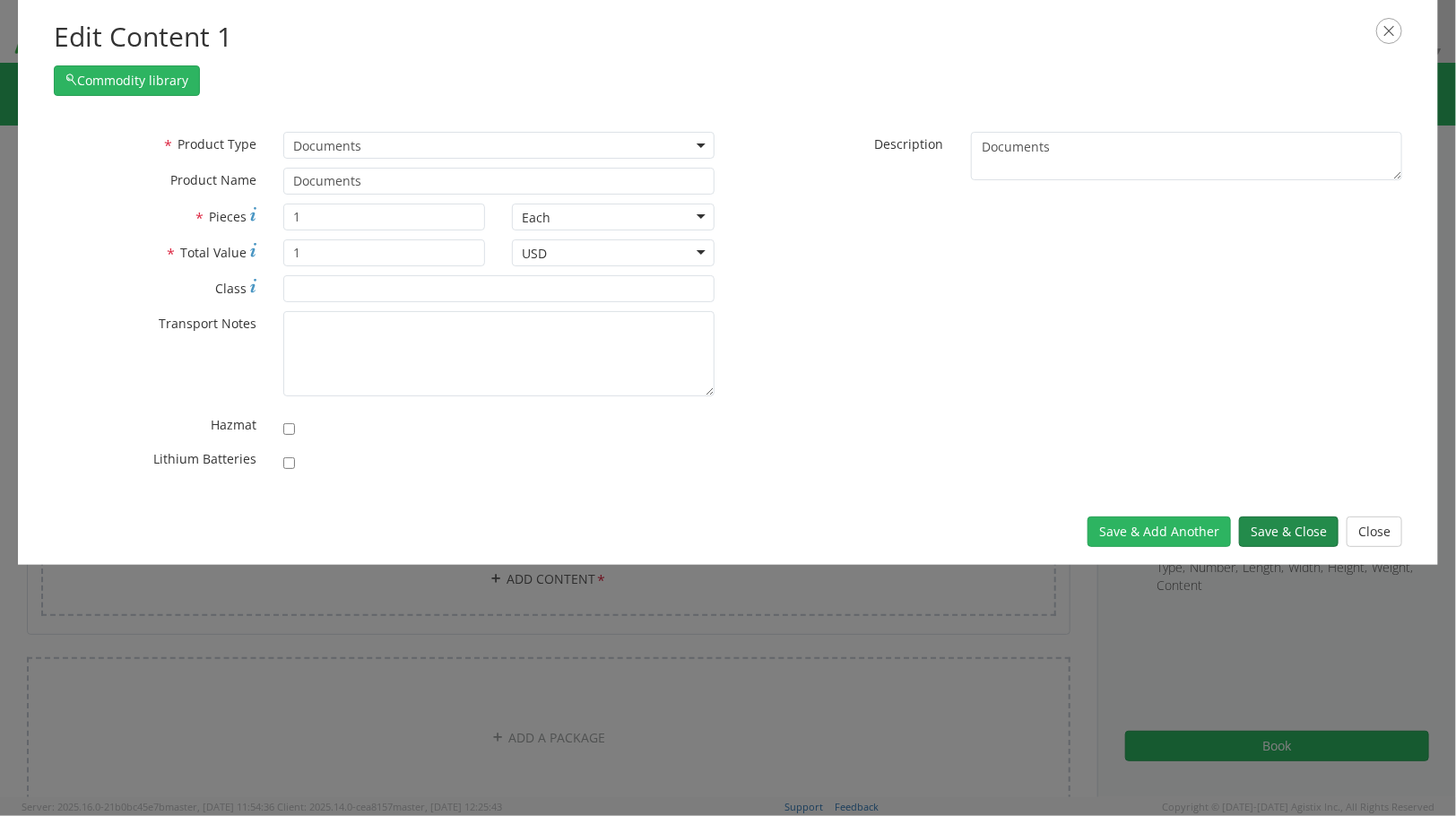
click at [1288, 532] on button "Save & Close" at bounding box center [1288, 531] width 99 height 30
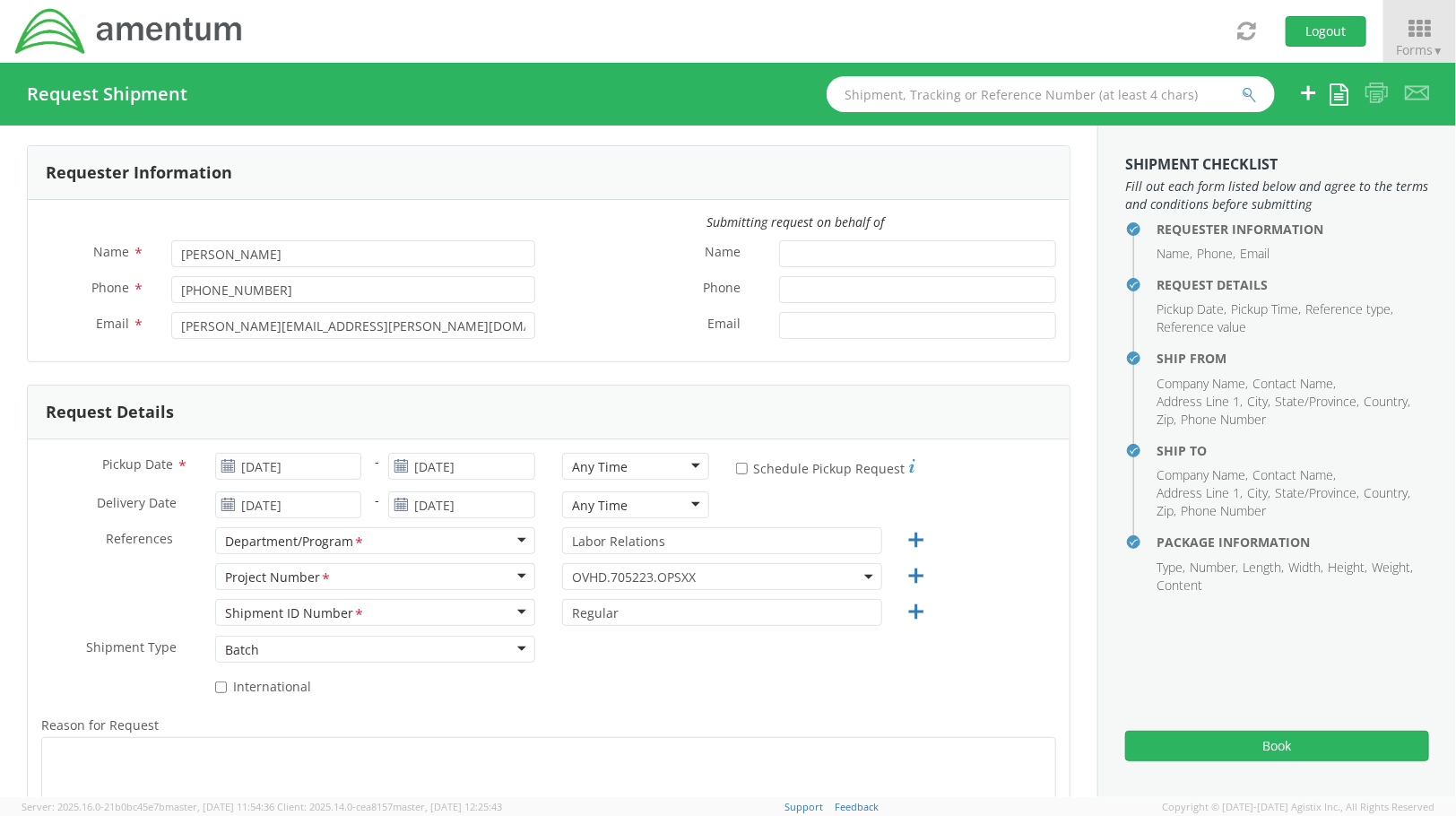
scroll to position [0, 0]
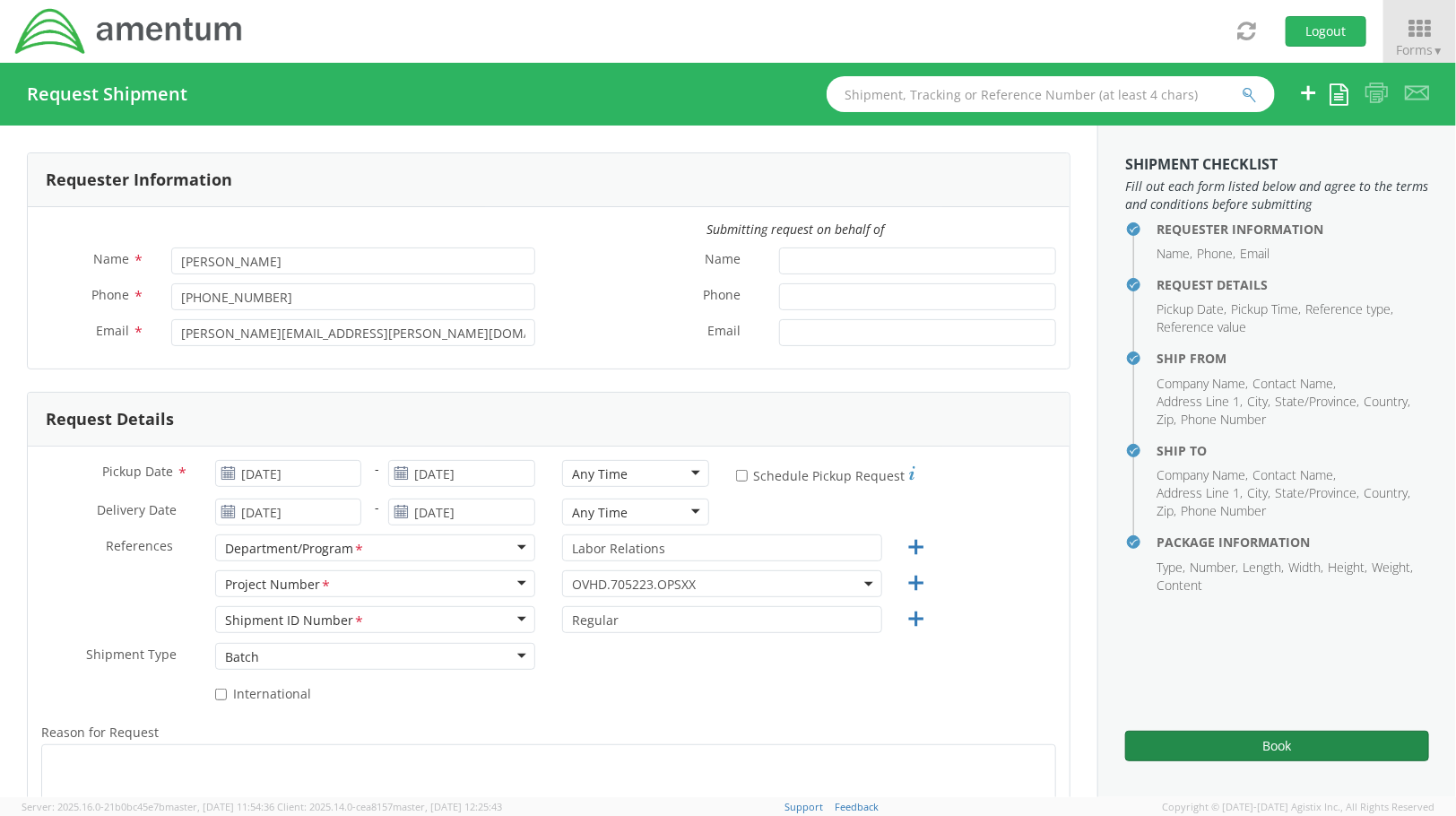
click at [1190, 749] on button "Book" at bounding box center [1277, 746] width 304 height 30
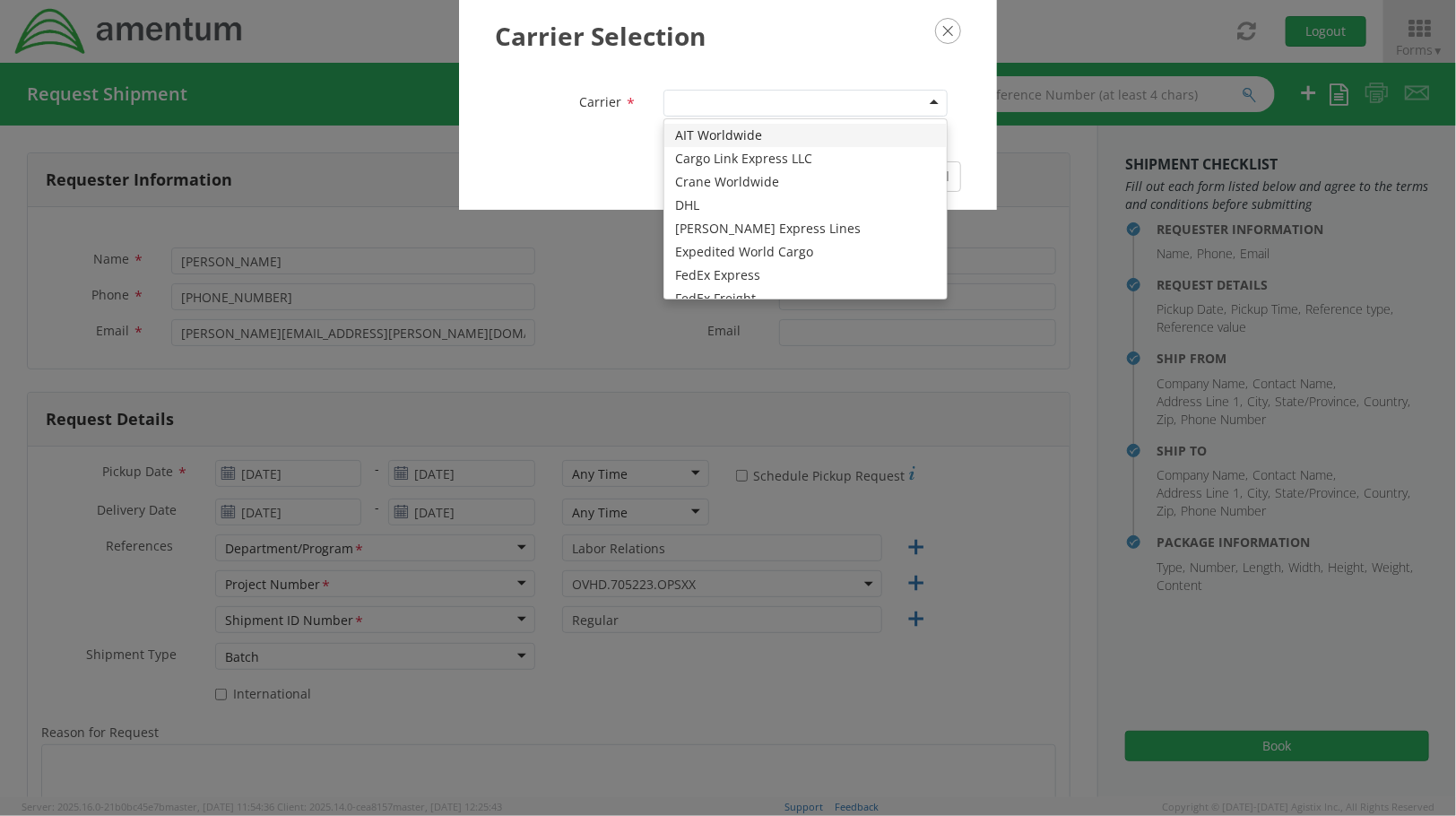
click at [774, 104] on div at bounding box center [805, 103] width 284 height 27
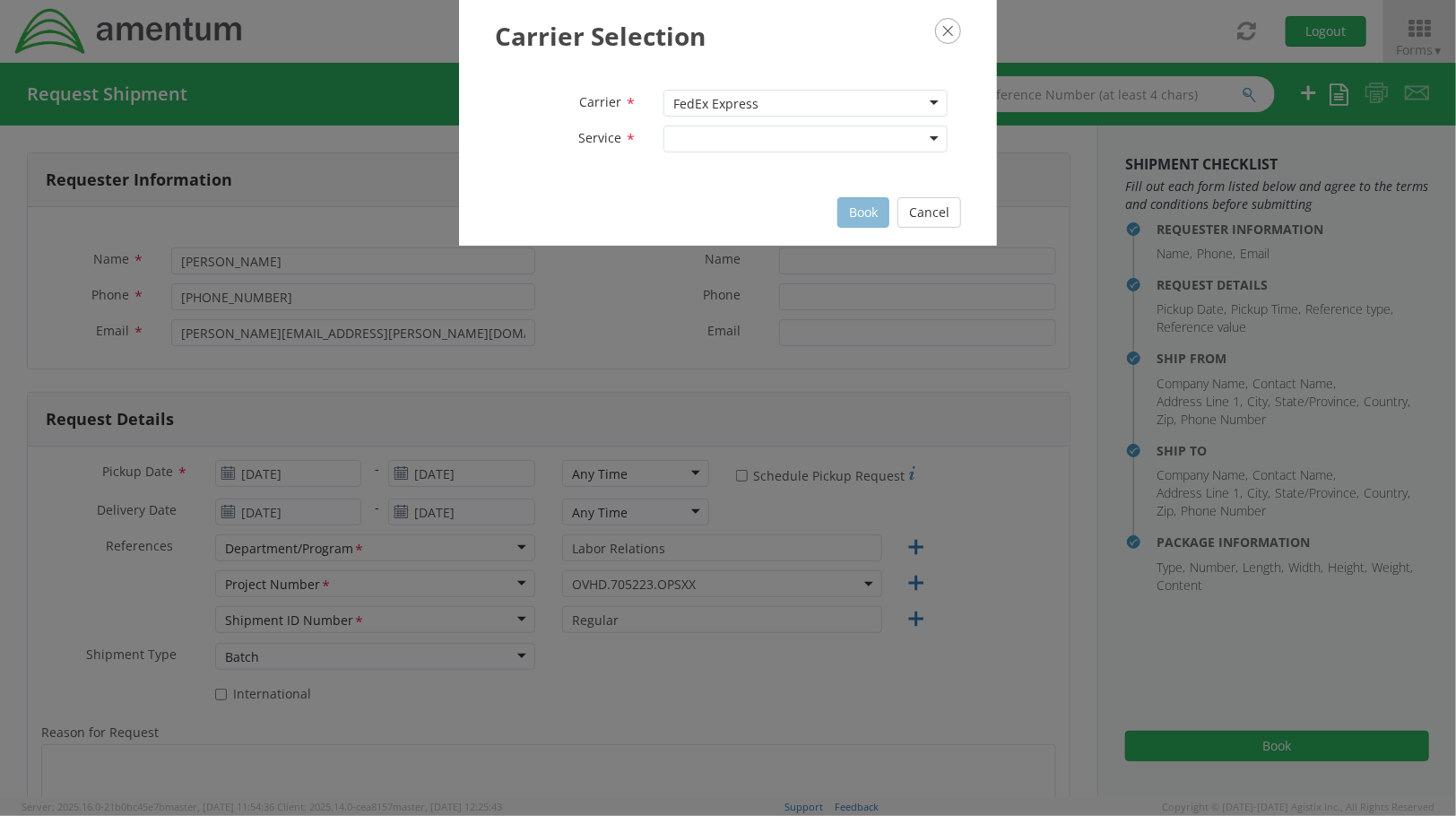
click at [763, 145] on div at bounding box center [805, 138] width 284 height 27
click at [1072, 421] on div "Carrier Selection Carrier * FedEx Express FedEx Express AIT Worldwide Cargo Lin…" at bounding box center [728, 408] width 1456 height 816
click at [865, 221] on button "Book" at bounding box center [863, 212] width 52 height 30
